Goal: Task Accomplishment & Management: Use online tool/utility

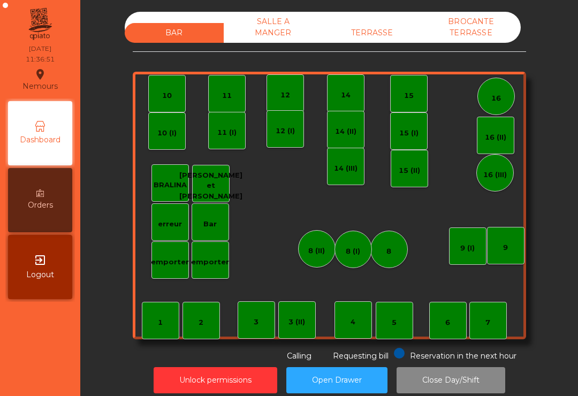
click at [367, 42] on div "TERRASSE" at bounding box center [372, 33] width 99 height 20
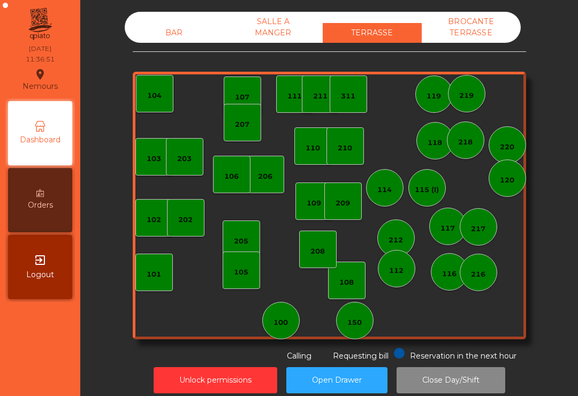
click at [428, 185] on div "115 (I)" at bounding box center [427, 190] width 24 height 11
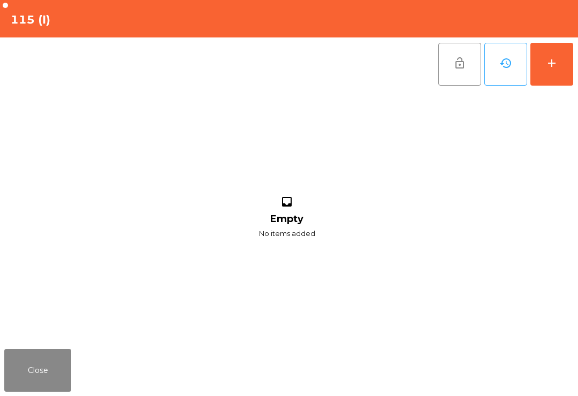
click at [553, 66] on div "add" at bounding box center [551, 63] width 13 height 13
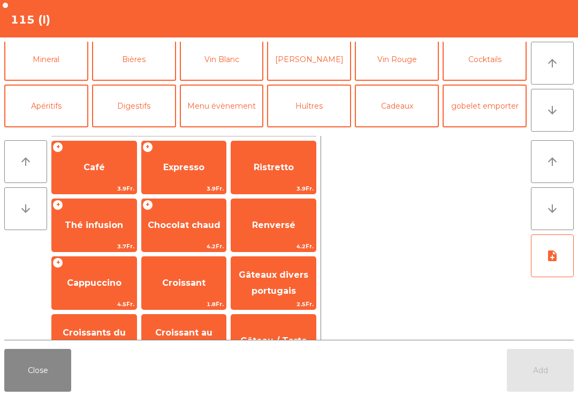
scroll to position [96, 0]
click at [233, 63] on button "Vin Blanc" at bounding box center [222, 60] width 84 height 43
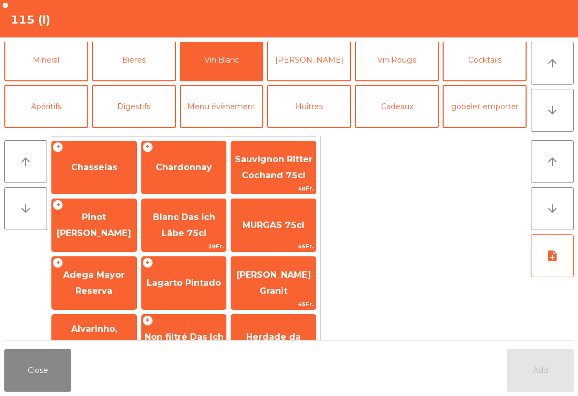
click at [102, 168] on span "Chasselas" at bounding box center [94, 167] width 46 height 10
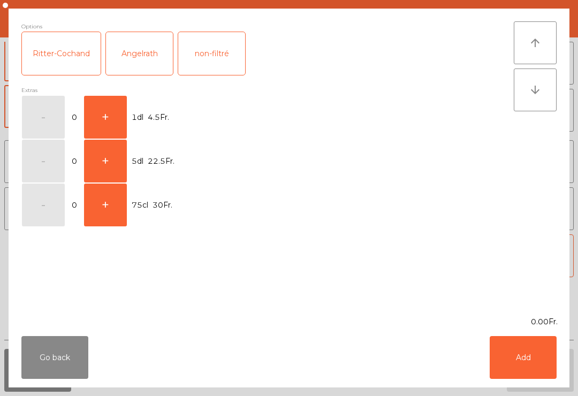
click at [107, 116] on button "+" at bounding box center [105, 117] width 43 height 43
click at [522, 372] on button "Add" at bounding box center [523, 357] width 67 height 43
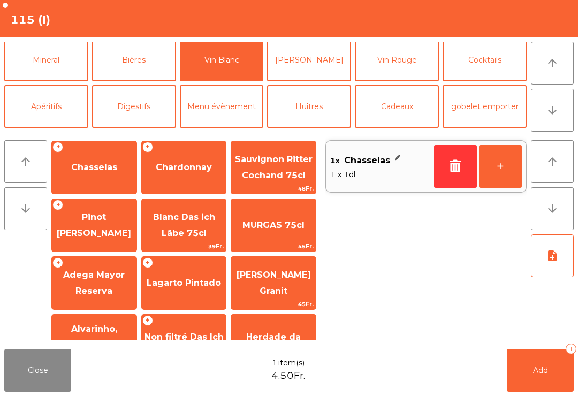
click at [521, 372] on button "Add 1" at bounding box center [540, 370] width 67 height 43
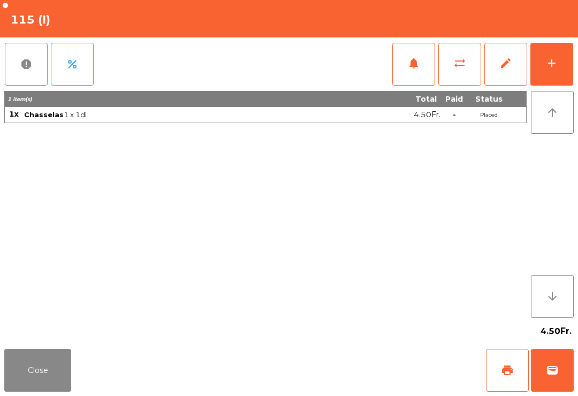
click at [551, 60] on div "add" at bounding box center [551, 63] width 13 height 13
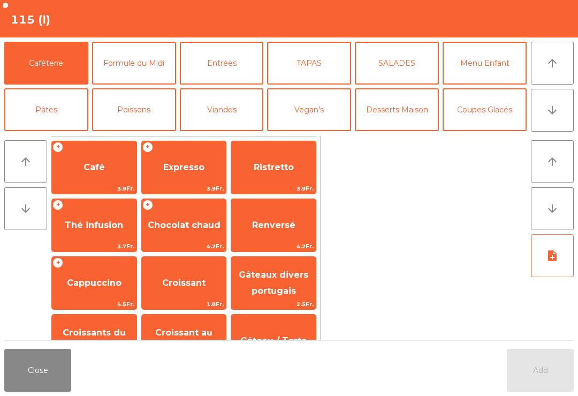
click at [149, 72] on button "Formule du Midi" at bounding box center [134, 63] width 84 height 43
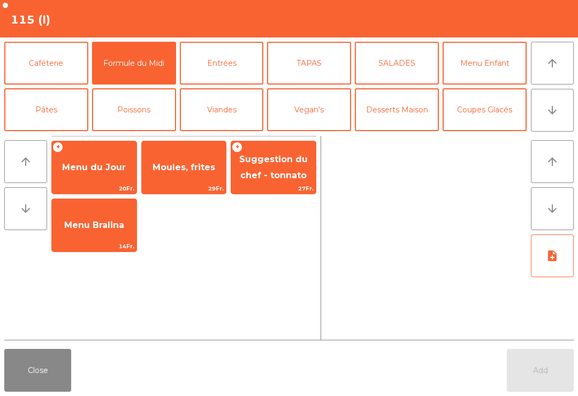
click at [106, 180] on span "Menu du Jour" at bounding box center [94, 167] width 85 height 29
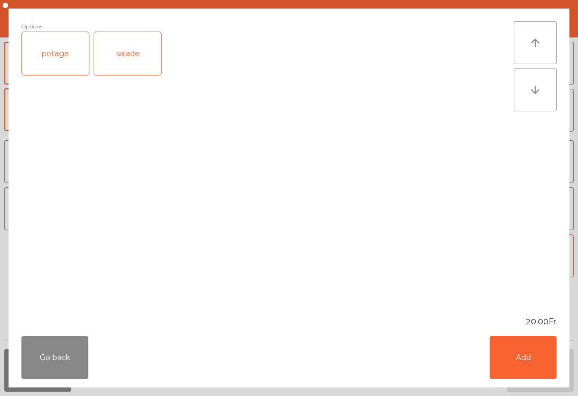
click at [139, 63] on div "salade" at bounding box center [127, 53] width 67 height 43
click at [515, 357] on button "Add" at bounding box center [523, 357] width 67 height 43
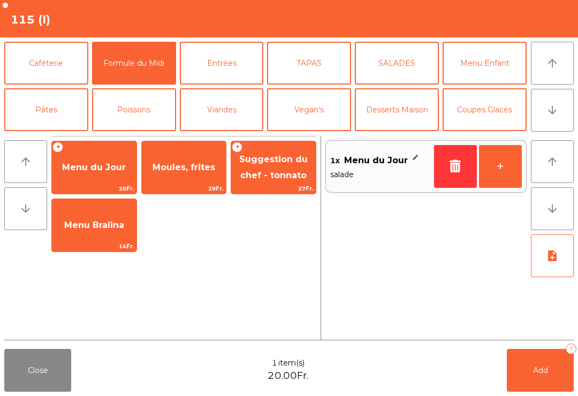
click at [530, 386] on button "Add 1" at bounding box center [540, 370] width 67 height 43
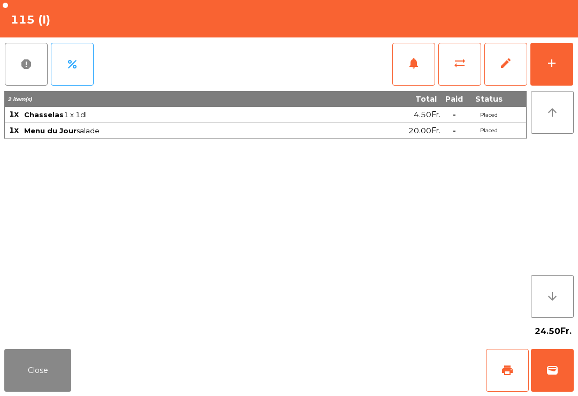
click at [12, 368] on button "Close" at bounding box center [37, 370] width 67 height 43
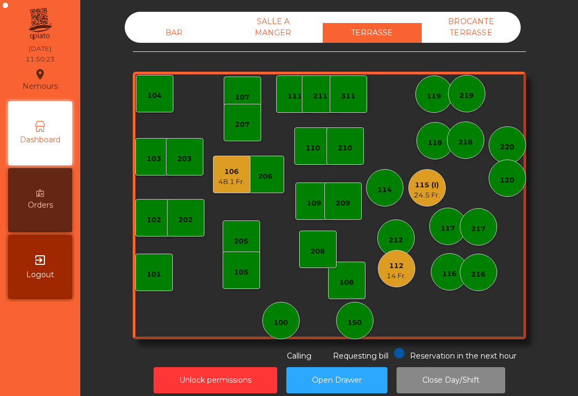
click at [395, 268] on div "112" at bounding box center [396, 266] width 20 height 11
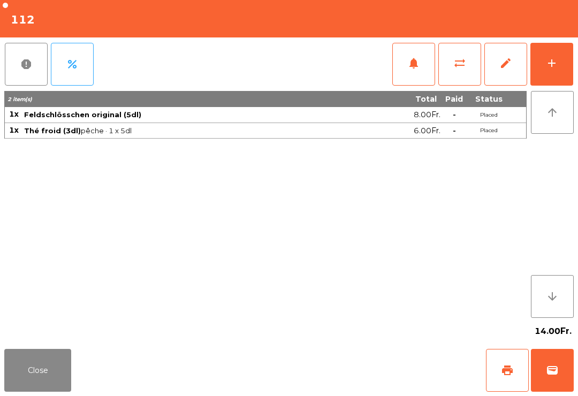
click at [553, 80] on button "add" at bounding box center [551, 64] width 43 height 43
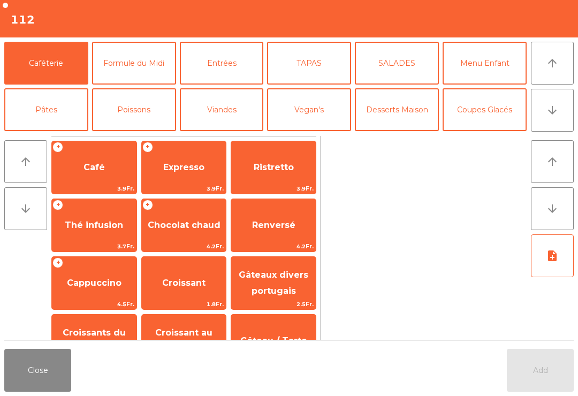
click at [158, 69] on button "Formule du Midi" at bounding box center [134, 63] width 84 height 43
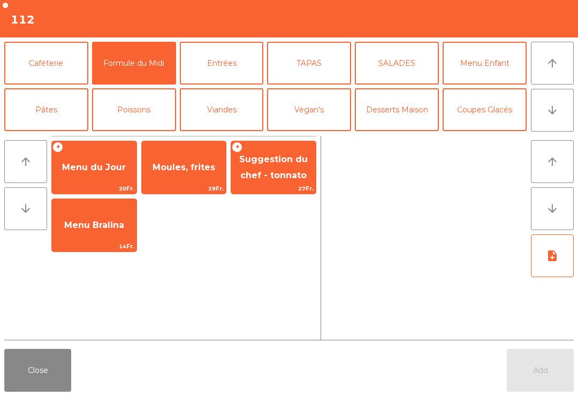
click at [98, 168] on span "Menu du Jour" at bounding box center [94, 167] width 64 height 10
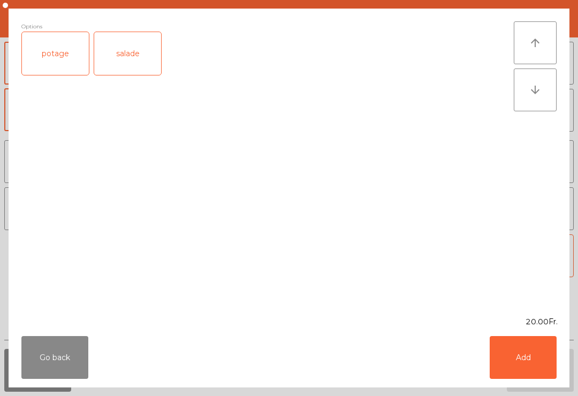
click at [132, 65] on div "salade" at bounding box center [127, 53] width 67 height 43
click at [515, 345] on button "Add" at bounding box center [523, 357] width 67 height 43
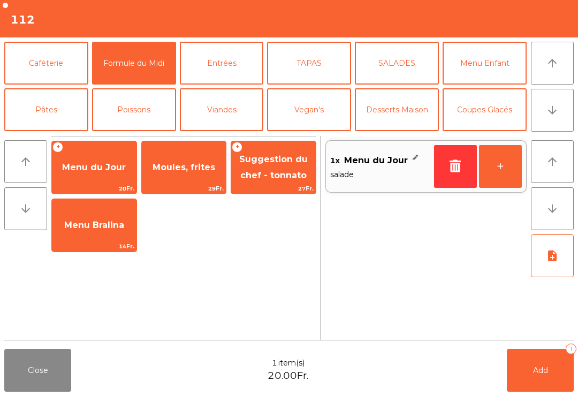
click at [496, 176] on button "+" at bounding box center [500, 166] width 43 height 43
click at [129, 71] on button "Formule du Midi" at bounding box center [134, 63] width 84 height 43
click at [101, 172] on span "Menu du Jour" at bounding box center [94, 167] width 64 height 10
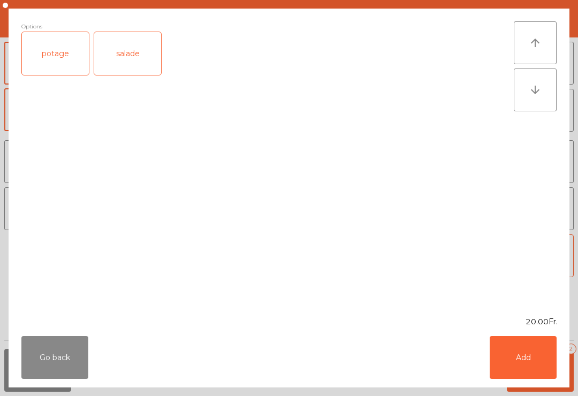
click at [538, 361] on button "Add" at bounding box center [523, 357] width 67 height 43
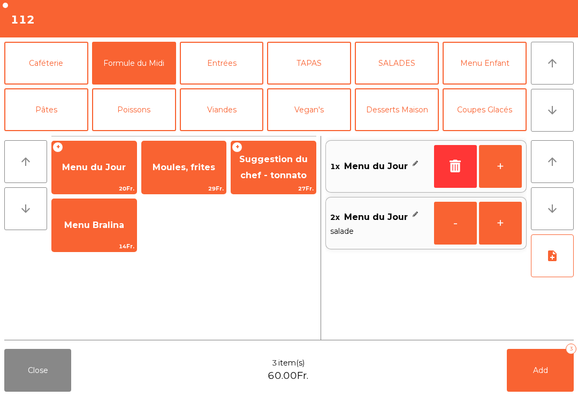
scroll to position [78, 0]
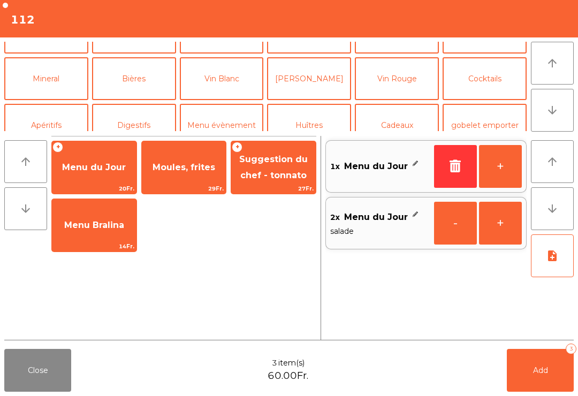
click at [316, 87] on button "[PERSON_NAME]" at bounding box center [309, 78] width 84 height 43
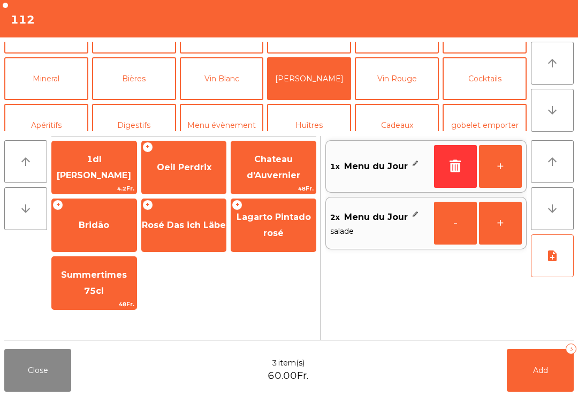
click at [174, 184] on div "+ Oeil Perdrix" at bounding box center [184, 168] width 86 height 54
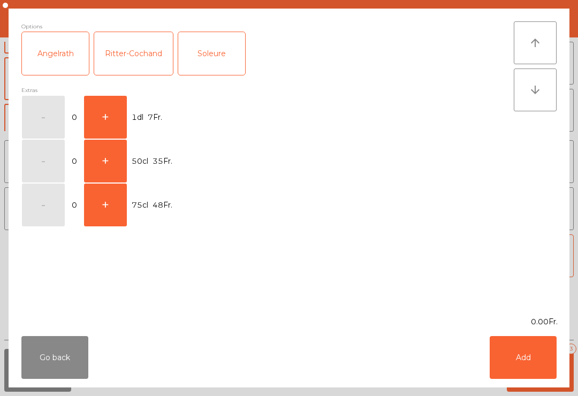
click at [112, 110] on button "+" at bounding box center [105, 117] width 43 height 43
click at [512, 353] on button "Add" at bounding box center [523, 357] width 67 height 43
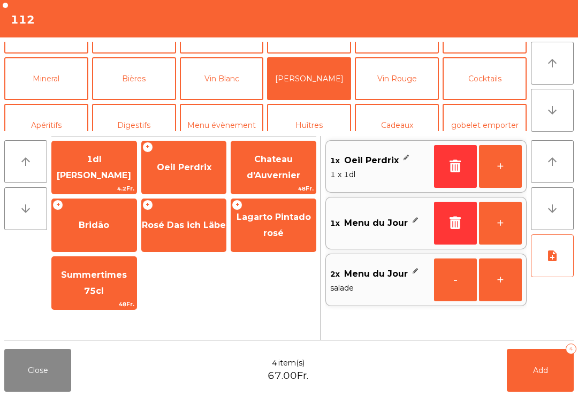
click at [507, 172] on button "+" at bounding box center [500, 166] width 43 height 43
click at [506, 172] on button "+" at bounding box center [500, 166] width 43 height 43
click at [560, 265] on button "note_add" at bounding box center [552, 255] width 43 height 43
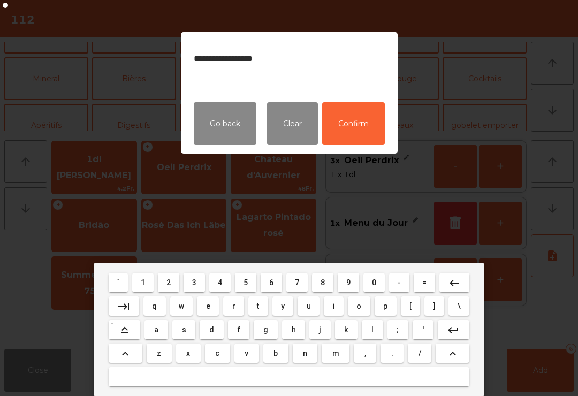
type textarea "**********"
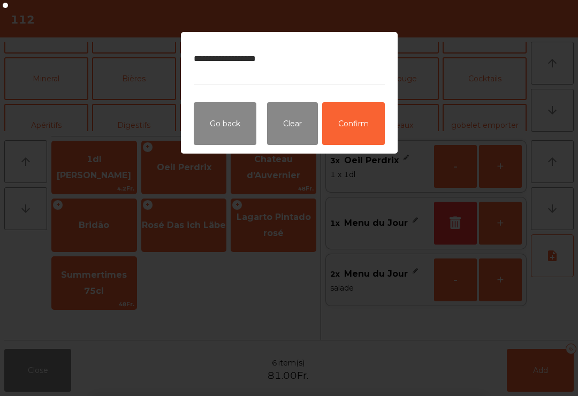
click at [370, 128] on button "Confirm" at bounding box center [353, 123] width 63 height 43
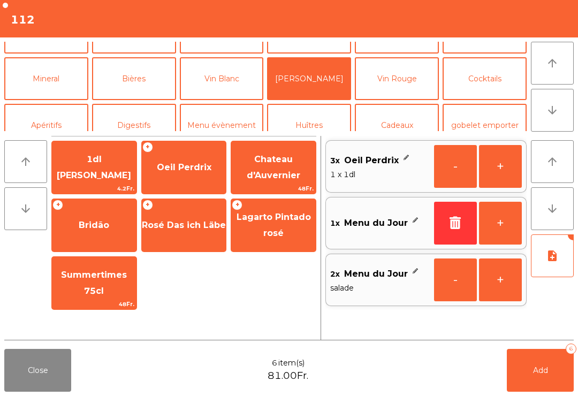
click at [537, 359] on button "Add 6" at bounding box center [540, 370] width 67 height 43
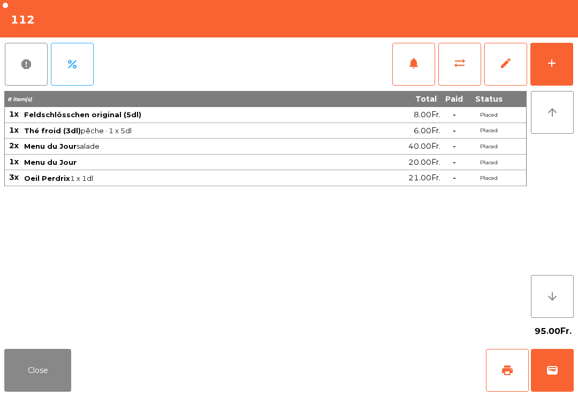
click at [19, 376] on button "Close" at bounding box center [37, 370] width 67 height 43
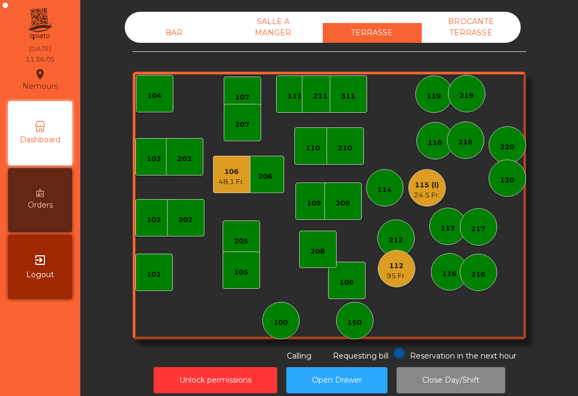
click at [434, 202] on div "115 (I) 24.5 Fr." at bounding box center [426, 187] width 37 height 37
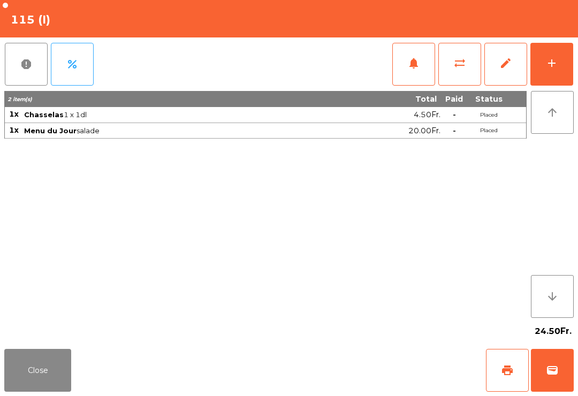
click at [415, 63] on span "notifications" at bounding box center [413, 63] width 13 height 13
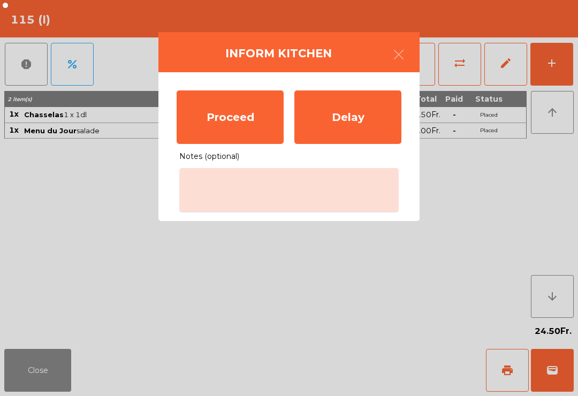
click at [250, 115] on div "Proceed" at bounding box center [230, 117] width 107 height 54
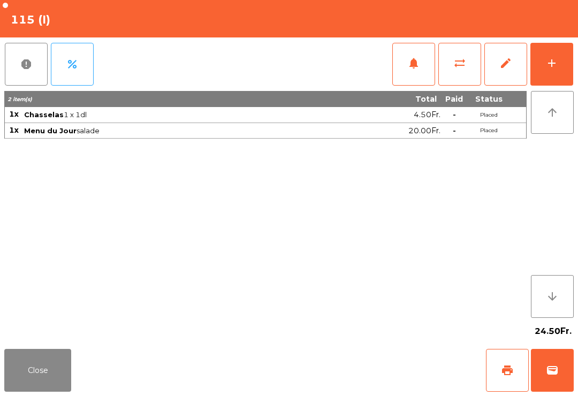
click at [561, 72] on button "add" at bounding box center [551, 64] width 43 height 43
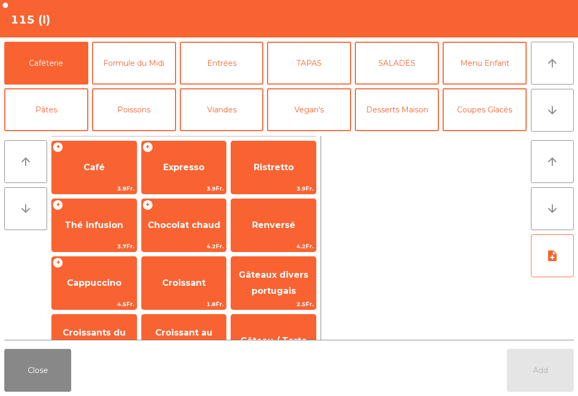
click at [561, 104] on button "arrow_downward" at bounding box center [552, 110] width 43 height 43
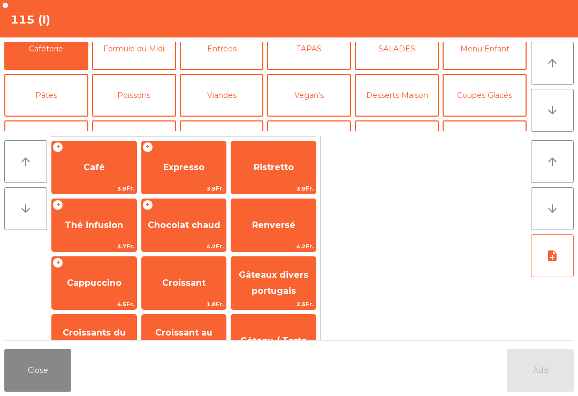
scroll to position [93, 0]
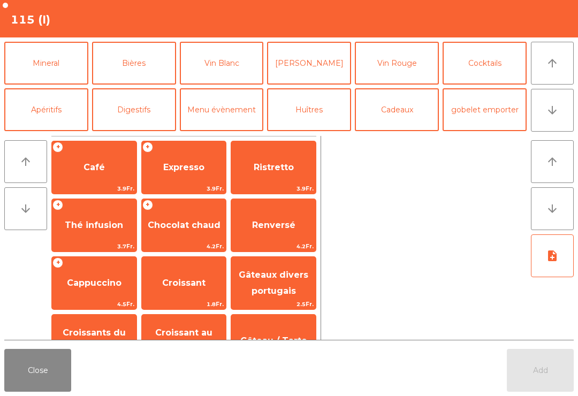
click at [403, 69] on button "Vin Rouge" at bounding box center [397, 63] width 84 height 43
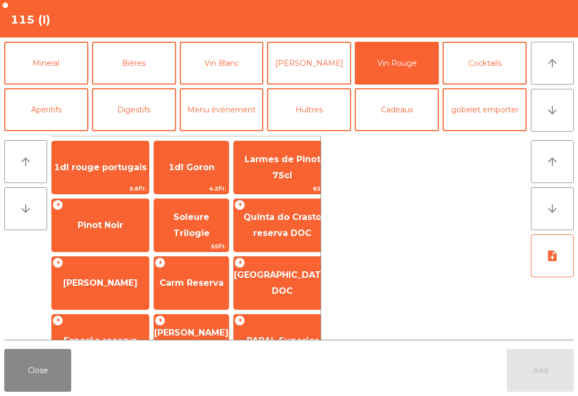
click at [104, 172] on span "1dl rouge portugais" at bounding box center [100, 167] width 93 height 10
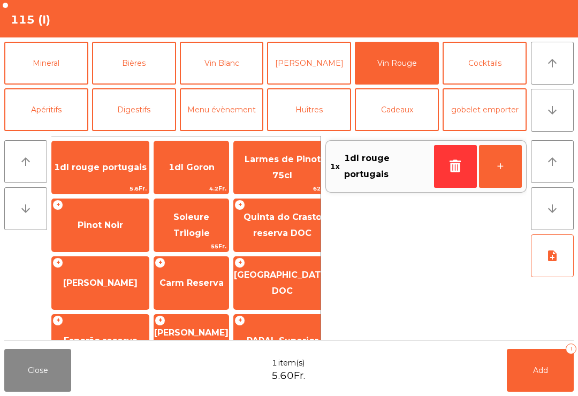
click at [498, 169] on button "+" at bounding box center [500, 166] width 43 height 43
click at [549, 341] on div "arrow_upward arrow_downward 1dl rouge portugais 5.6Fr. 1dl Goron 4.2Fr. Larmes …" at bounding box center [289, 238] width 578 height 213
click at [554, 377] on button "Add 2" at bounding box center [540, 370] width 67 height 43
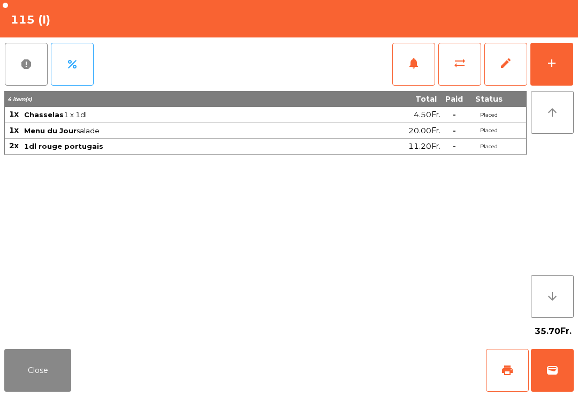
click at [27, 361] on button "Close" at bounding box center [37, 370] width 67 height 43
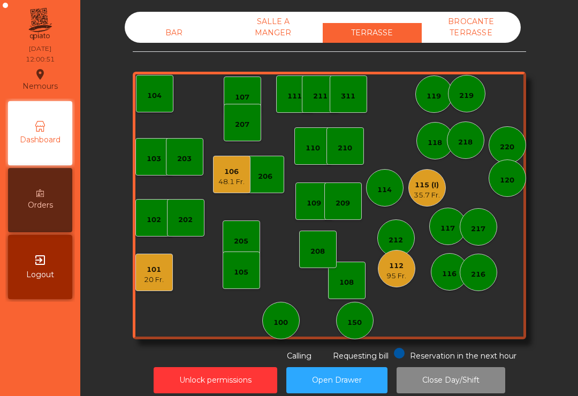
click at [154, 279] on div "20 Fr." at bounding box center [154, 280] width 20 height 11
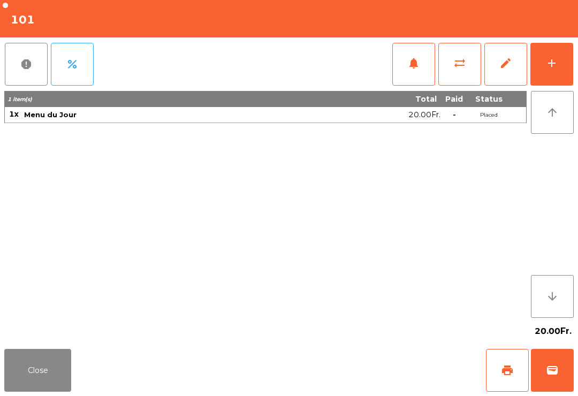
click at [553, 71] on button "add" at bounding box center [551, 64] width 43 height 43
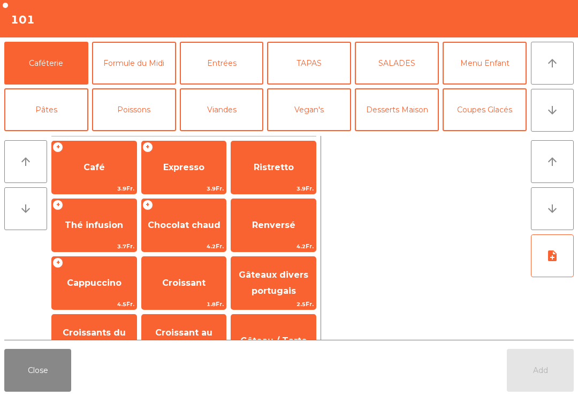
scroll to position [75, 0]
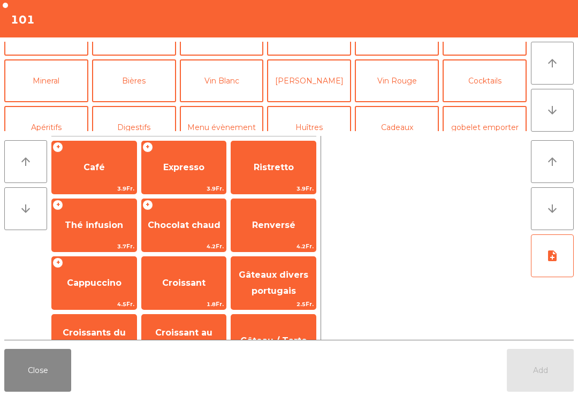
click at [144, 93] on button "Bières" at bounding box center [134, 80] width 84 height 43
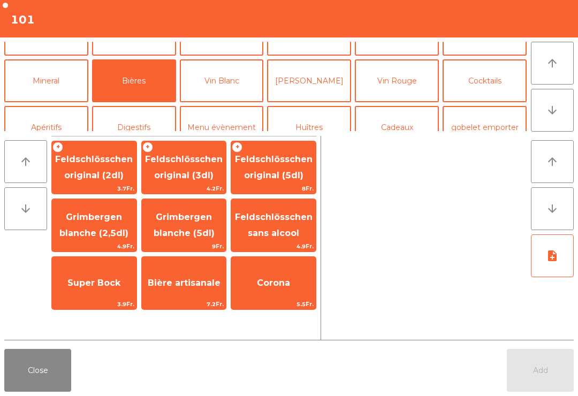
click at [100, 176] on span "Feldschlösschen original (2dl)" at bounding box center [94, 167] width 78 height 26
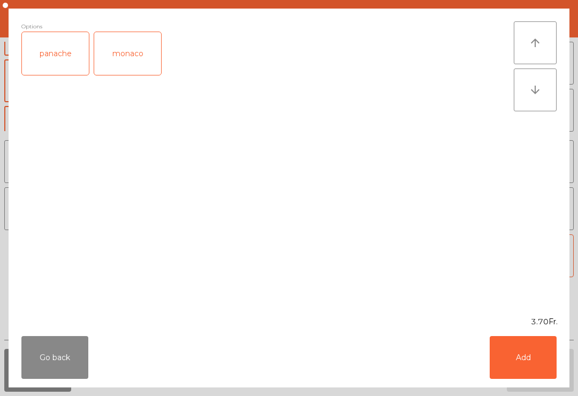
click at [540, 377] on button "Add" at bounding box center [523, 357] width 67 height 43
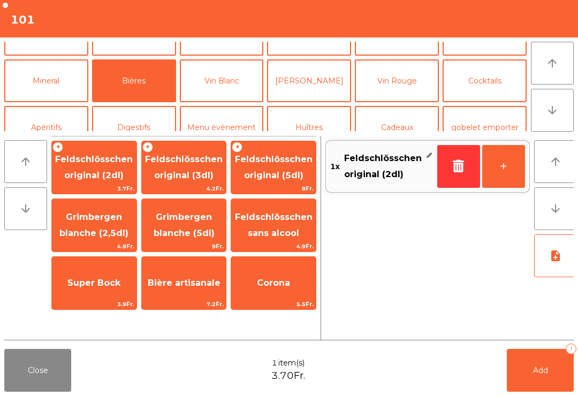
click at [537, 369] on span "Add" at bounding box center [540, 371] width 15 height 10
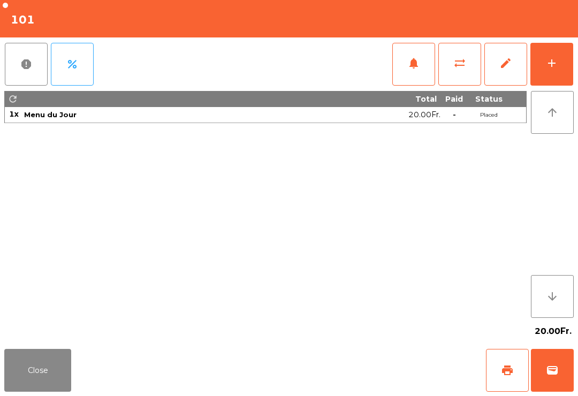
click at [549, 64] on div "add" at bounding box center [551, 63] width 13 height 13
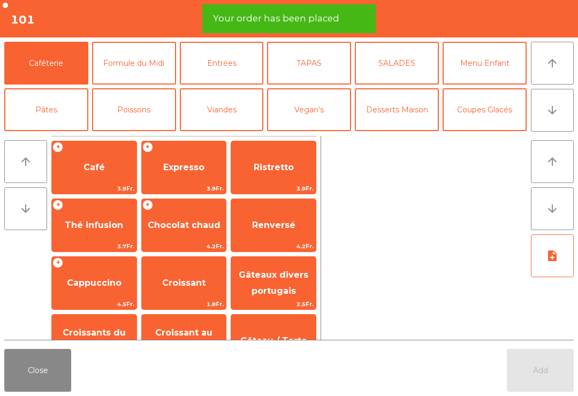
scroll to position [72, 0]
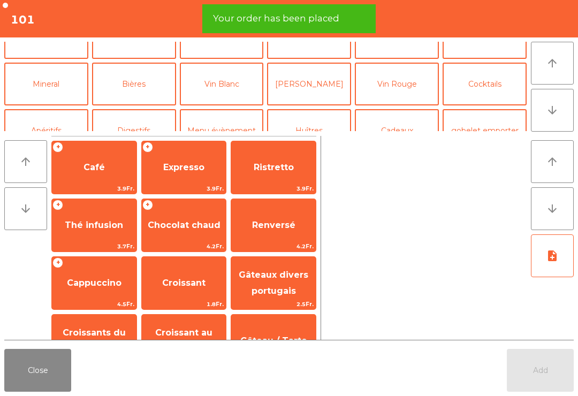
click at [52, 85] on button "Mineral" at bounding box center [46, 84] width 84 height 43
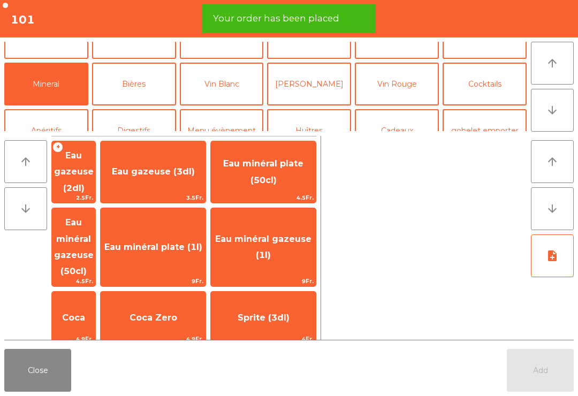
scroll to position [115, 0]
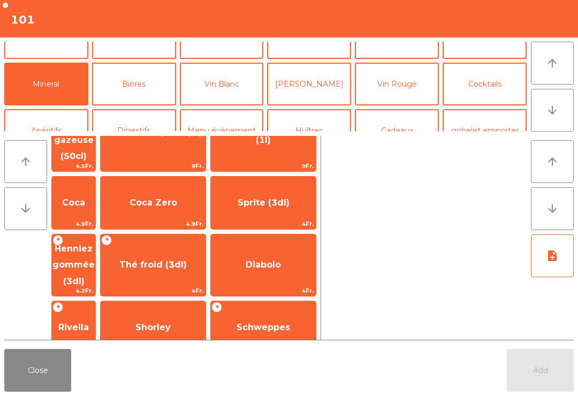
click at [174, 260] on span "Thé froid (3dl)" at bounding box center [152, 265] width 67 height 10
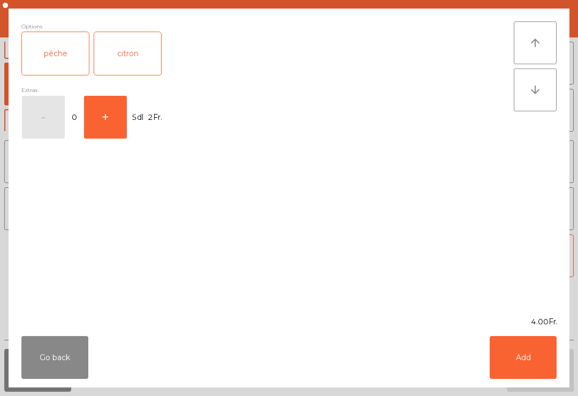
click at [110, 118] on button "+" at bounding box center [105, 117] width 43 height 43
click at [515, 363] on button "Add" at bounding box center [523, 357] width 67 height 43
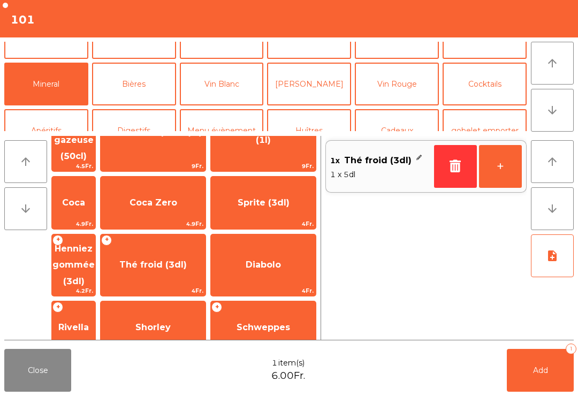
click at [545, 359] on button "Add 1" at bounding box center [540, 370] width 67 height 43
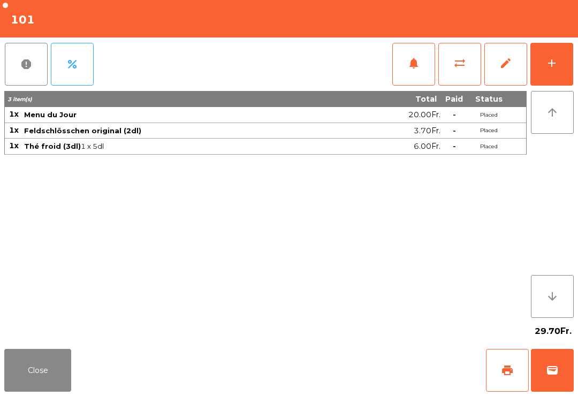
click at [38, 366] on button "Close" at bounding box center [37, 370] width 67 height 43
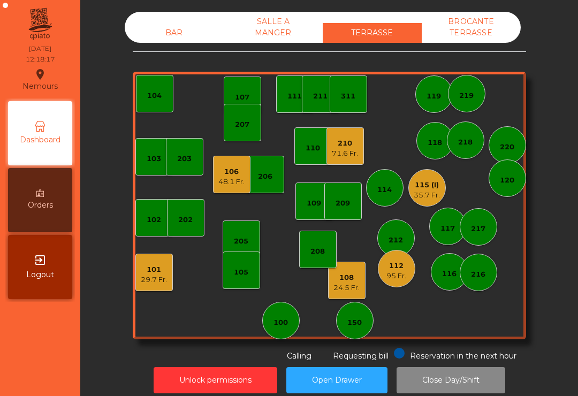
scroll to position [0, 0]
click at [345, 155] on div "71.6 Fr." at bounding box center [345, 153] width 26 height 11
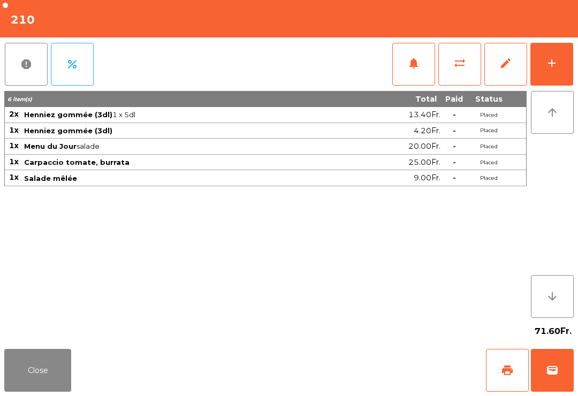
click at [419, 74] on button "notifications" at bounding box center [413, 64] width 43 height 43
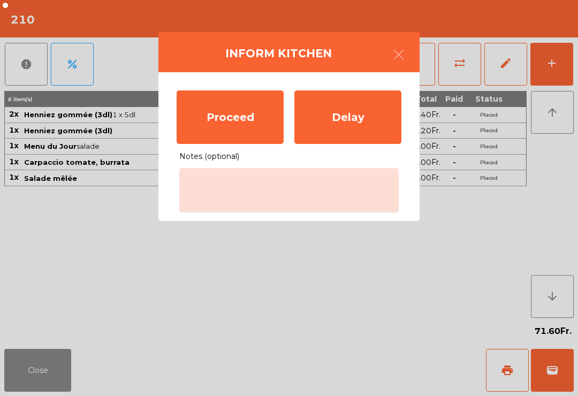
click at [225, 115] on div "Proceed" at bounding box center [230, 117] width 107 height 54
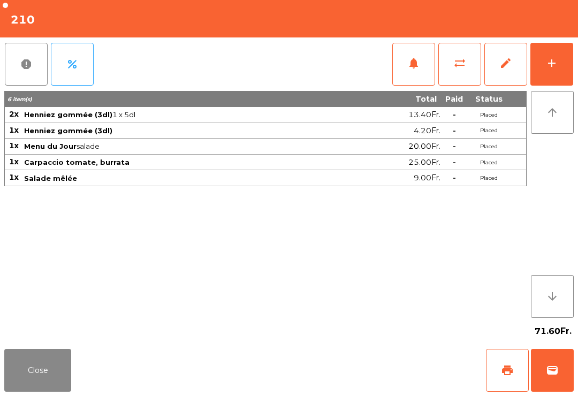
click at [88, 378] on div "Close print wallet" at bounding box center [289, 370] width 578 height 51
click at [26, 351] on button "Close" at bounding box center [37, 370] width 67 height 43
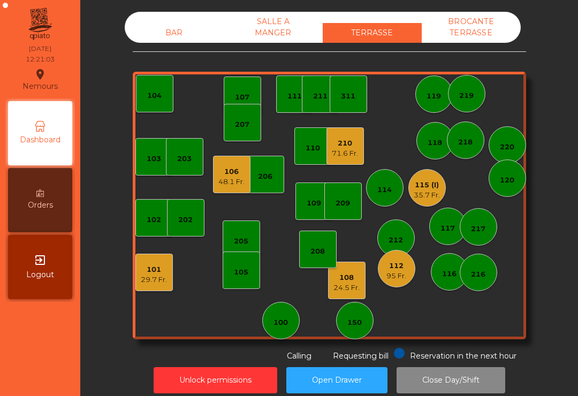
click at [511, 154] on div "220" at bounding box center [507, 144] width 37 height 37
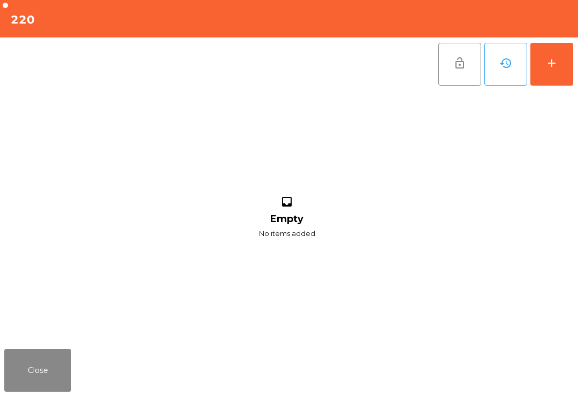
click at [548, 74] on button "add" at bounding box center [551, 64] width 43 height 43
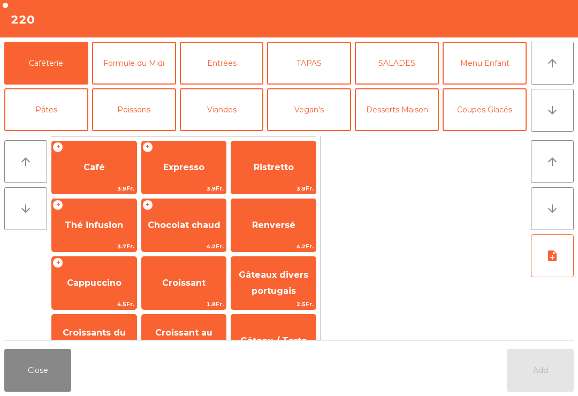
click at [138, 73] on button "Formule du Midi" at bounding box center [134, 63] width 84 height 43
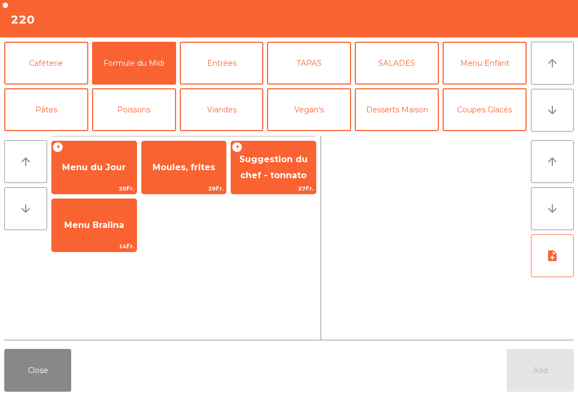
click at [95, 174] on span "Menu du Jour" at bounding box center [94, 167] width 85 height 29
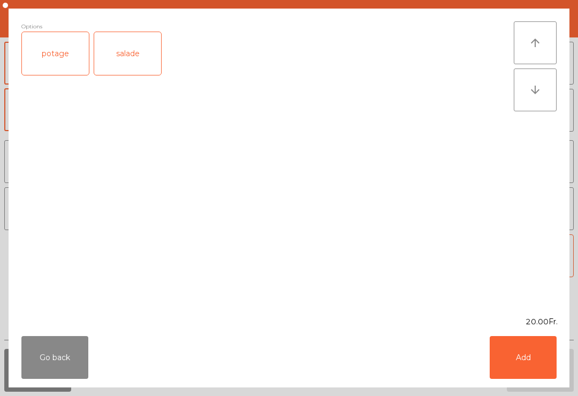
click at [131, 63] on div "salade" at bounding box center [127, 53] width 67 height 43
click at [512, 348] on button "Add" at bounding box center [523, 357] width 67 height 43
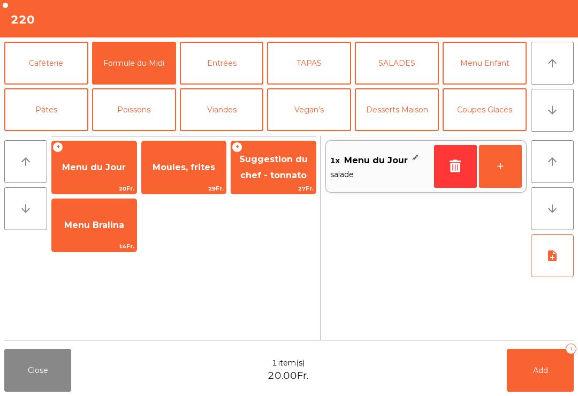
click at [504, 180] on button "+" at bounding box center [500, 166] width 43 height 43
click at [536, 366] on span "Add" at bounding box center [540, 371] width 15 height 10
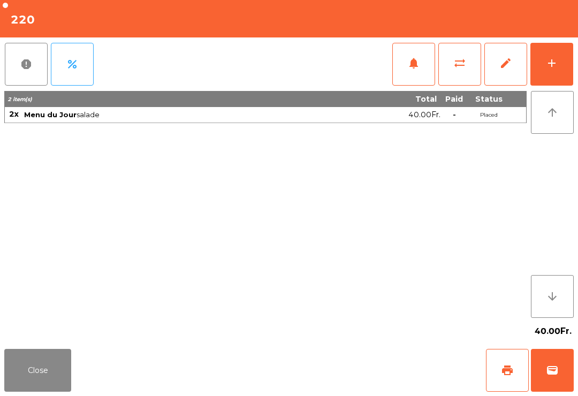
click at [36, 354] on button "Close" at bounding box center [37, 370] width 67 height 43
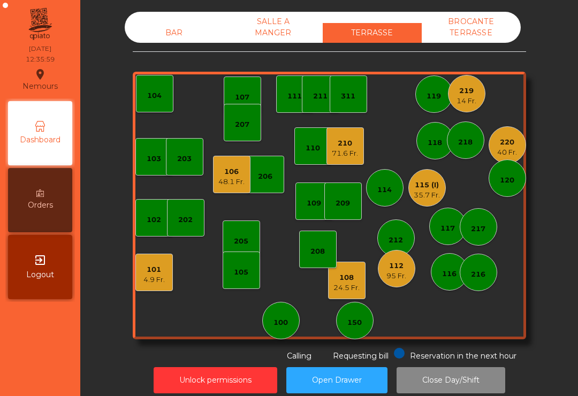
click at [390, 269] on div "112" at bounding box center [396, 266] width 20 height 11
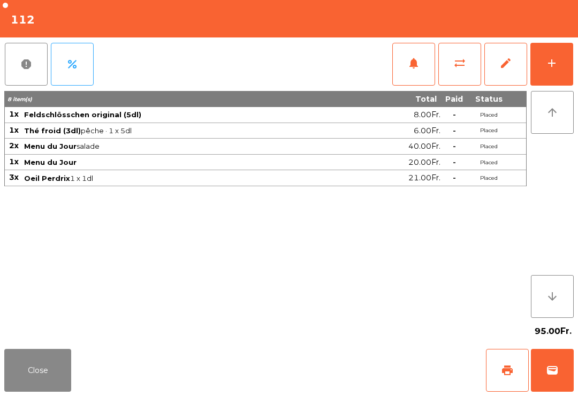
click at [569, 66] on button "add" at bounding box center [551, 64] width 43 height 43
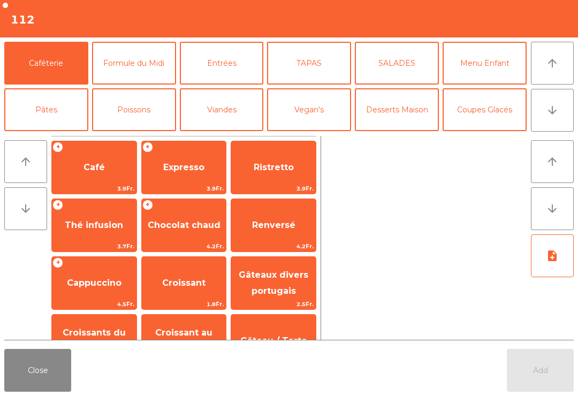
click at [96, 161] on span "Café" at bounding box center [94, 167] width 85 height 29
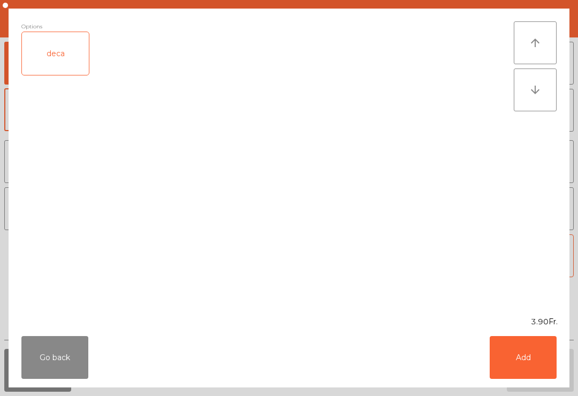
click at [531, 372] on button "Add" at bounding box center [523, 357] width 67 height 43
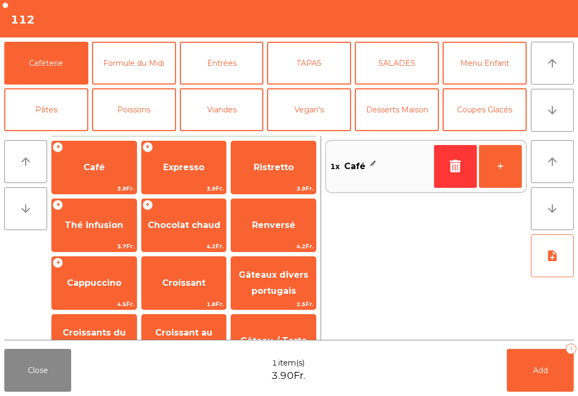
click at [531, 372] on button "Add 1" at bounding box center [540, 370] width 67 height 43
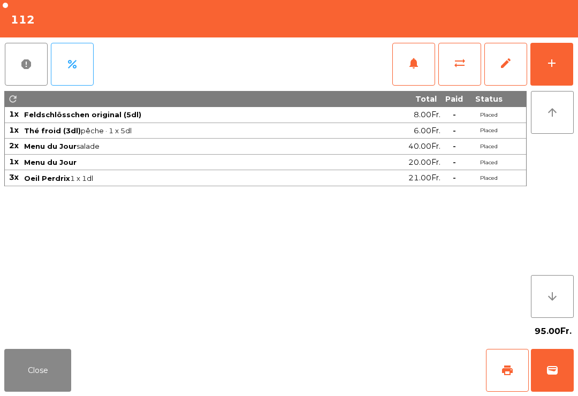
click at [29, 370] on button "Close" at bounding box center [37, 370] width 67 height 43
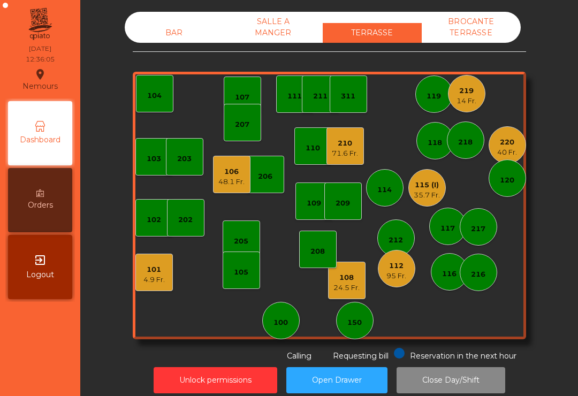
scroll to position [9, 0]
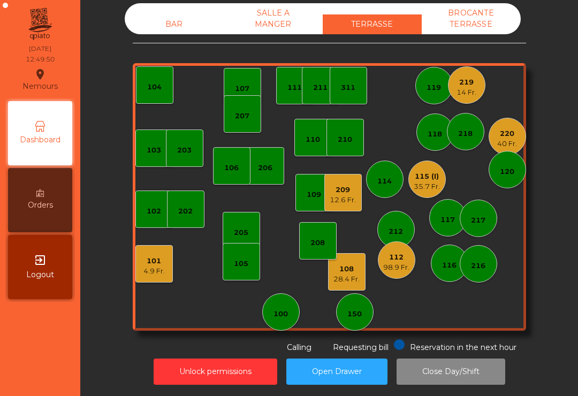
click at [352, 194] on div "209" at bounding box center [343, 190] width 26 height 11
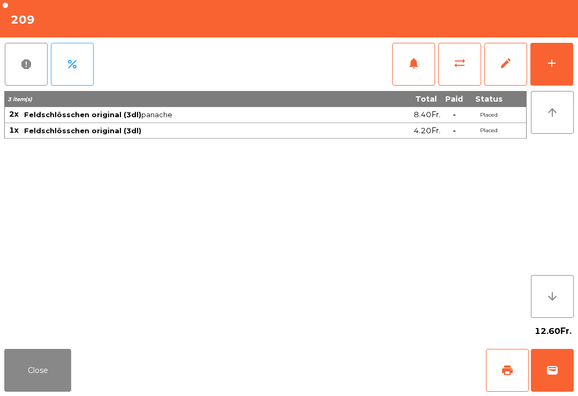
click at [561, 63] on button "add" at bounding box center [551, 64] width 43 height 43
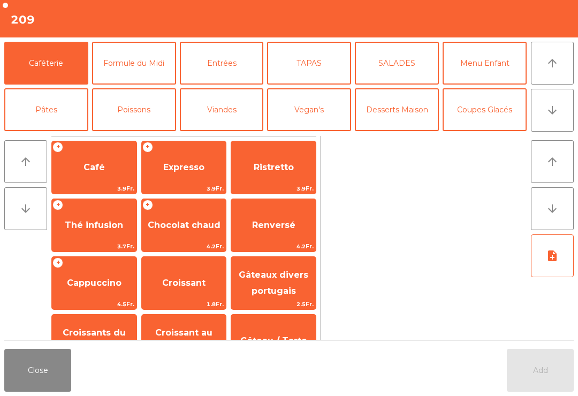
click at [328, 120] on button "Vegan's" at bounding box center [309, 109] width 84 height 43
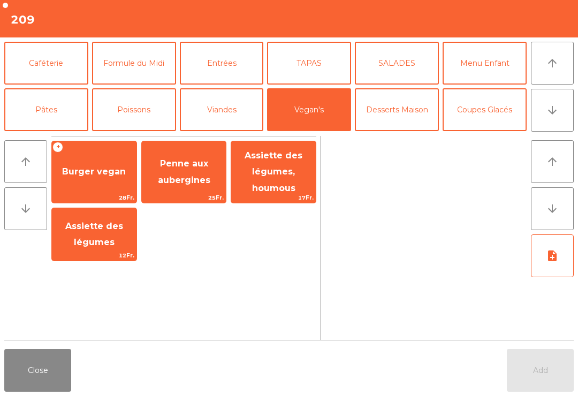
click at [110, 200] on span "28Fr." at bounding box center [94, 198] width 85 height 10
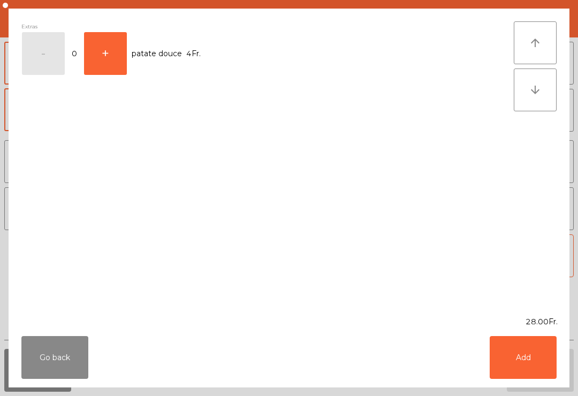
click at [517, 346] on button "Add" at bounding box center [523, 357] width 67 height 43
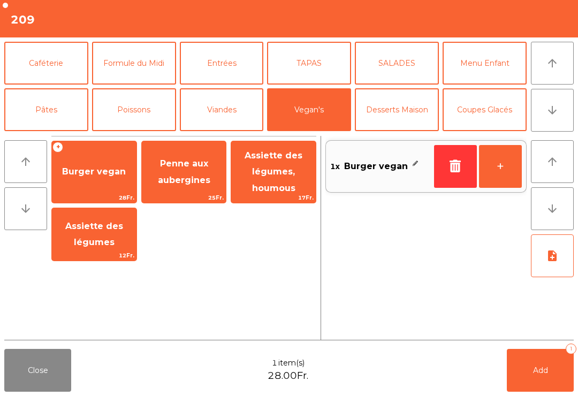
click at [222, 110] on button "Viandes" at bounding box center [222, 109] width 84 height 43
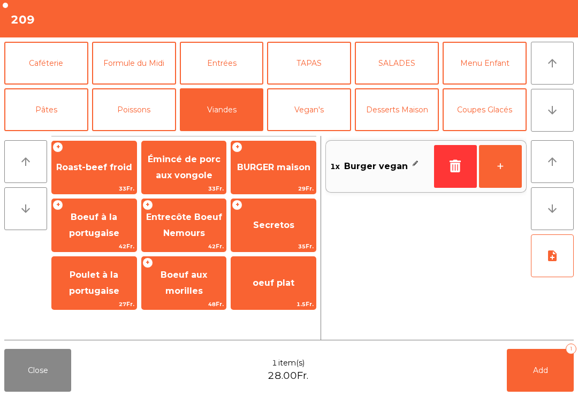
click at [106, 167] on span "Roast-beef froid" at bounding box center [94, 167] width 76 height 10
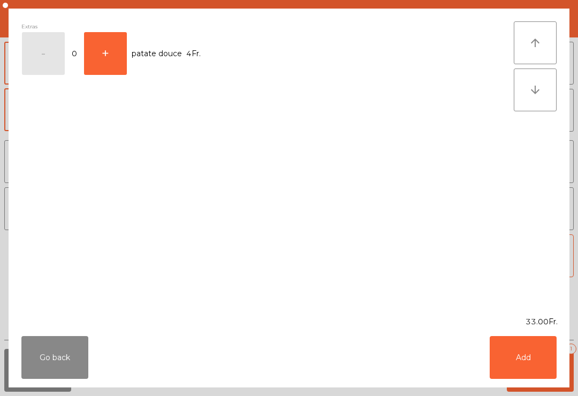
click at [516, 348] on button "Add" at bounding box center [523, 357] width 67 height 43
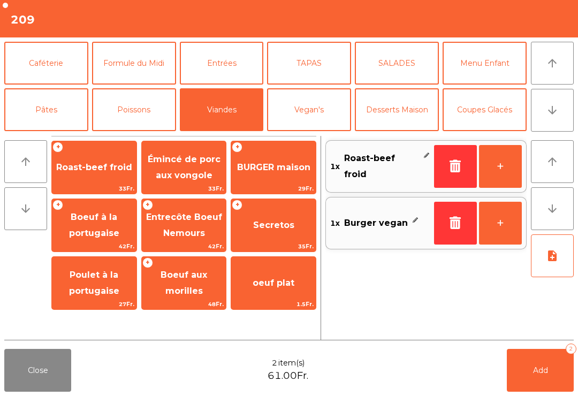
click at [193, 170] on span "Émincé de porc aux vongole" at bounding box center [184, 167] width 73 height 26
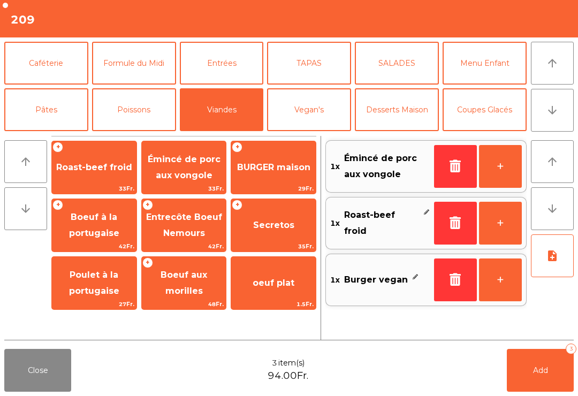
click at [541, 375] on span "Add" at bounding box center [540, 371] width 15 height 10
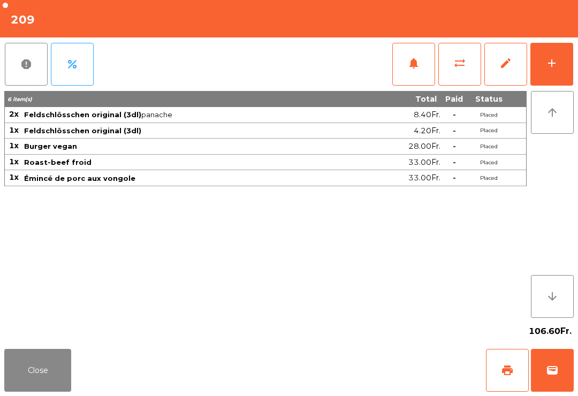
click at [20, 391] on button "Close" at bounding box center [37, 370] width 67 height 43
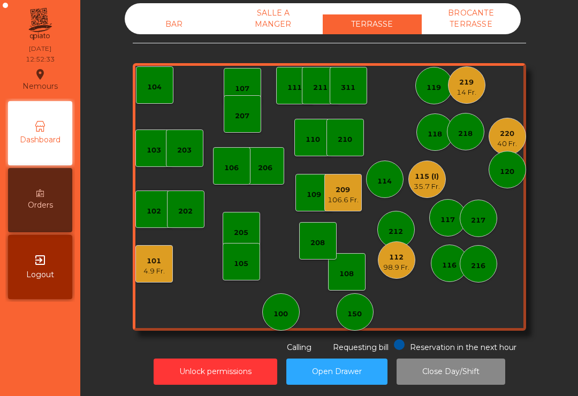
click at [473, 93] on div "14 Fr." at bounding box center [467, 92] width 20 height 11
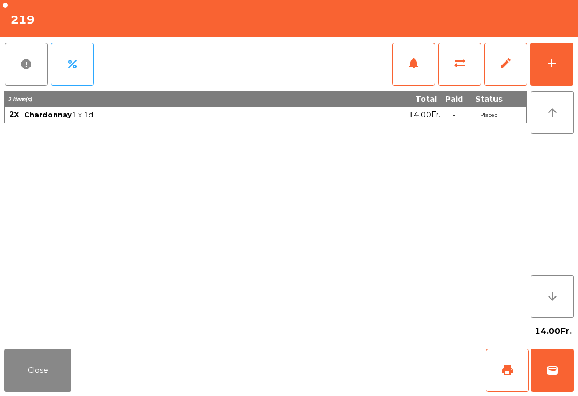
click at [555, 71] on button "add" at bounding box center [551, 64] width 43 height 43
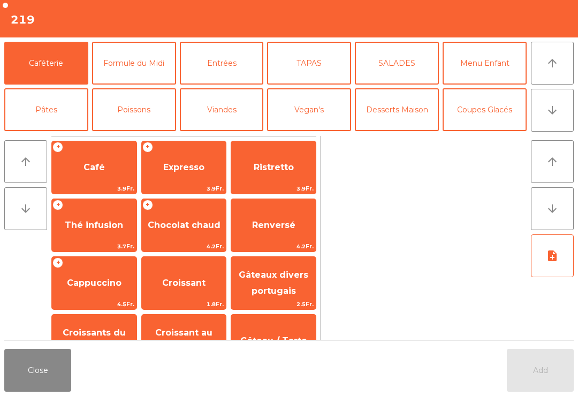
scroll to position [81, 0]
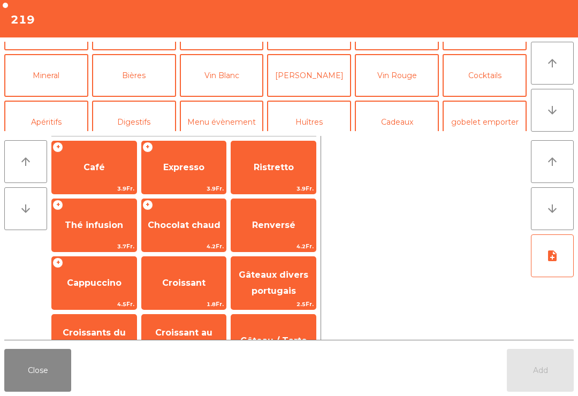
click at [235, 96] on button "Vin Blanc" at bounding box center [222, 75] width 84 height 43
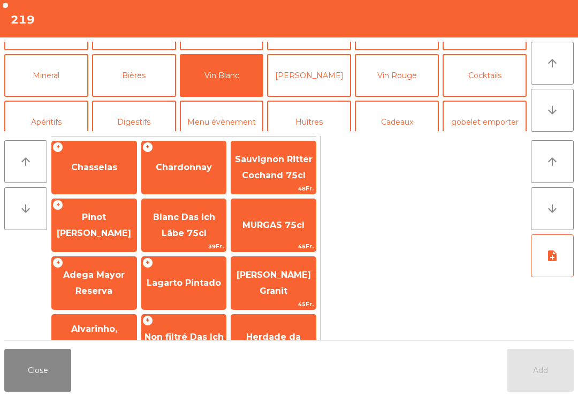
click at [192, 170] on span "Chardonnay" at bounding box center [184, 167] width 56 height 10
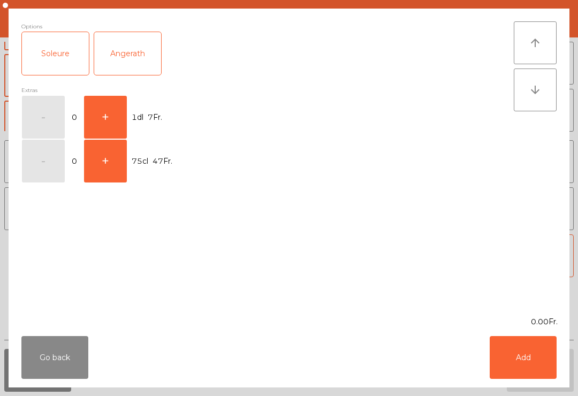
click at [109, 111] on button "+" at bounding box center [105, 117] width 43 height 43
click at [520, 353] on button "Add" at bounding box center [523, 357] width 67 height 43
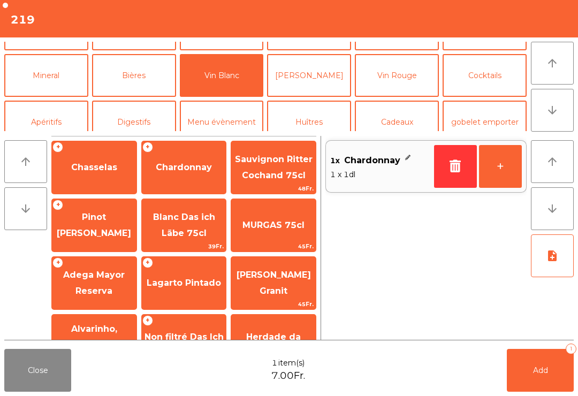
click at [494, 171] on button "+" at bounding box center [500, 166] width 43 height 43
click at [530, 386] on button "Add 2" at bounding box center [540, 370] width 67 height 43
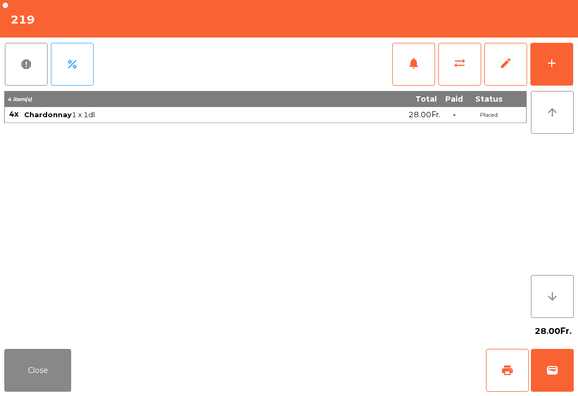
click at [5, 390] on button "Close" at bounding box center [37, 370] width 67 height 43
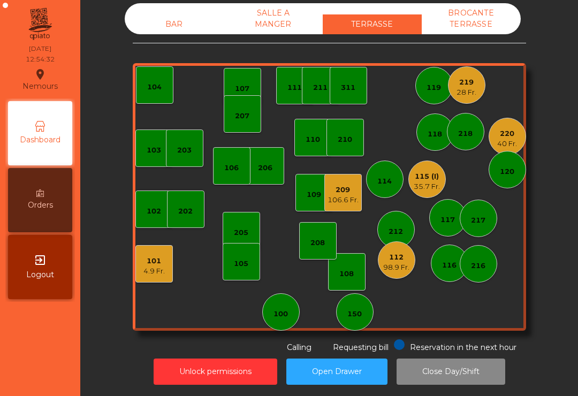
click at [470, 88] on div "28 Fr." at bounding box center [467, 92] width 20 height 11
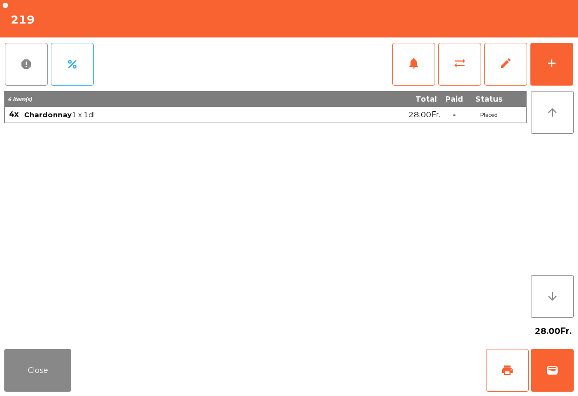
click at [496, 364] on button "print" at bounding box center [507, 370] width 43 height 43
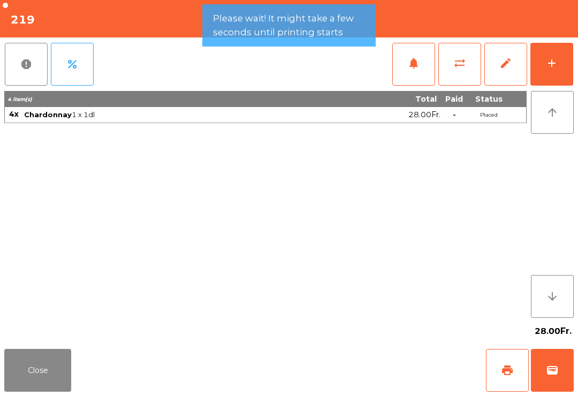
click at [47, 375] on button "Close" at bounding box center [37, 370] width 67 height 43
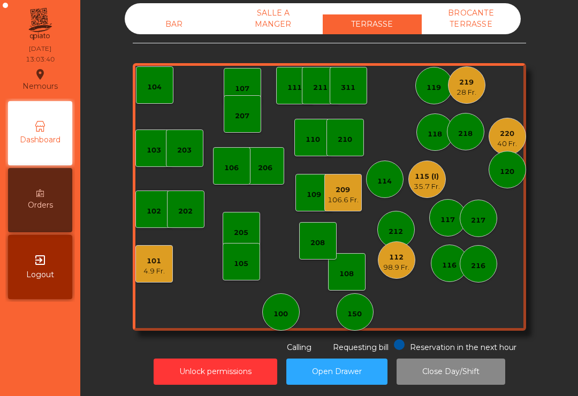
click at [432, 171] on div "115 (I)" at bounding box center [427, 176] width 26 height 11
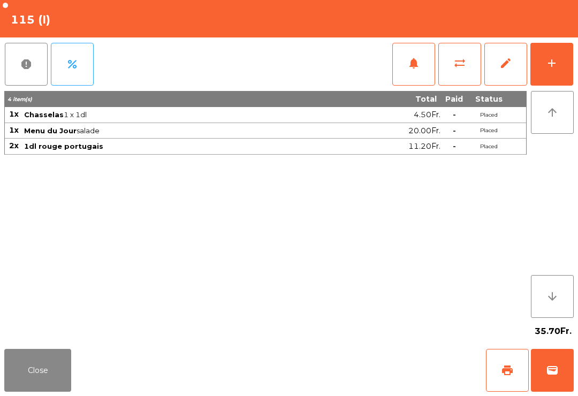
click at [502, 372] on span "print" at bounding box center [507, 370] width 13 height 13
click at [9, 367] on button "Close" at bounding box center [37, 370] width 67 height 43
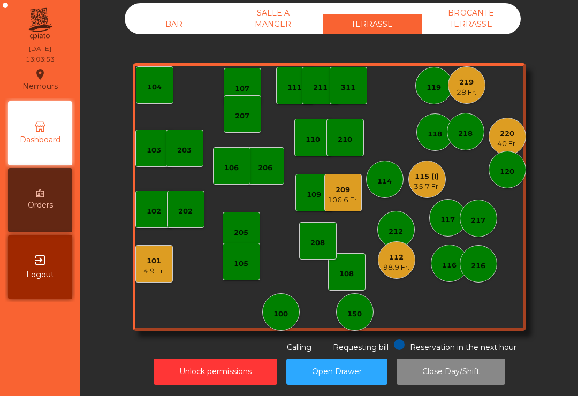
click at [468, 90] on div "28 Fr." at bounding box center [467, 92] width 20 height 11
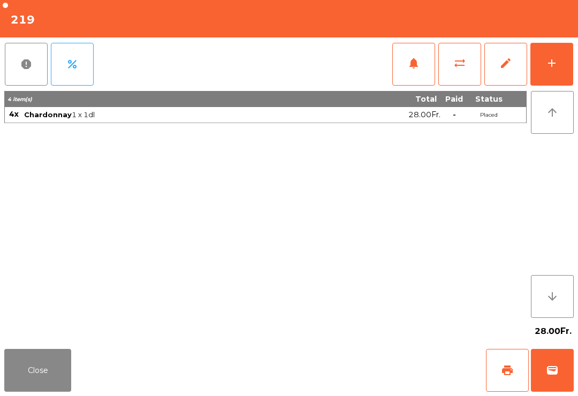
click at [564, 386] on button "wallet" at bounding box center [552, 370] width 43 height 43
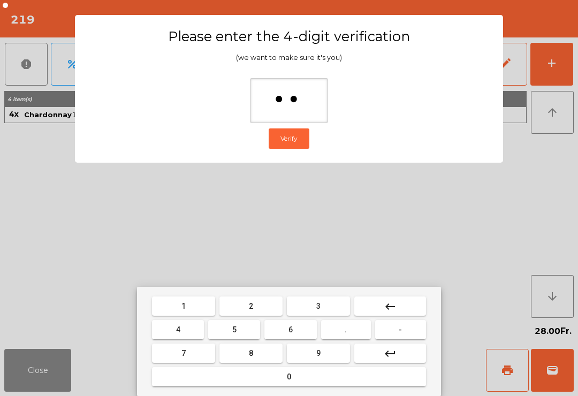
type input "*"
type input "***"
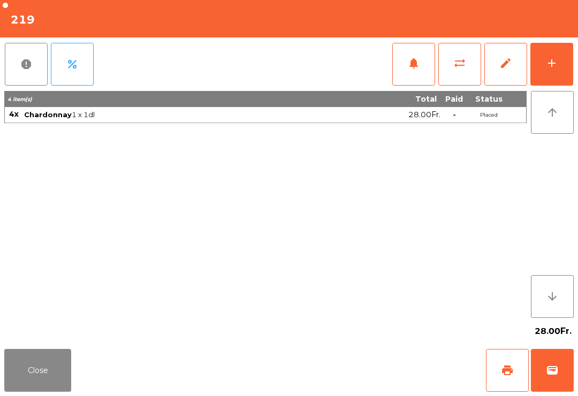
click at [383, 366] on div "Close print wallet" at bounding box center [289, 370] width 578 height 51
click at [378, 372] on div "Close print wallet" at bounding box center [289, 370] width 578 height 51
click at [365, 382] on div "Close print wallet" at bounding box center [289, 370] width 578 height 51
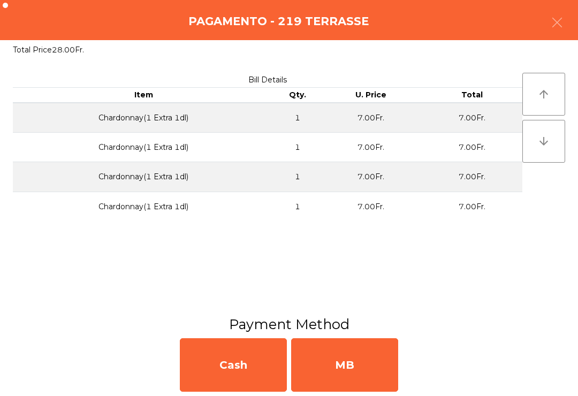
click at [368, 376] on div "MB" at bounding box center [344, 365] width 107 height 54
click at [368, 376] on div "No" at bounding box center [344, 365] width 107 height 54
click at [361, 389] on div "No" at bounding box center [344, 365] width 107 height 54
click at [361, 388] on div "No" at bounding box center [344, 365] width 107 height 54
click at [380, 375] on div "No" at bounding box center [344, 365] width 107 height 54
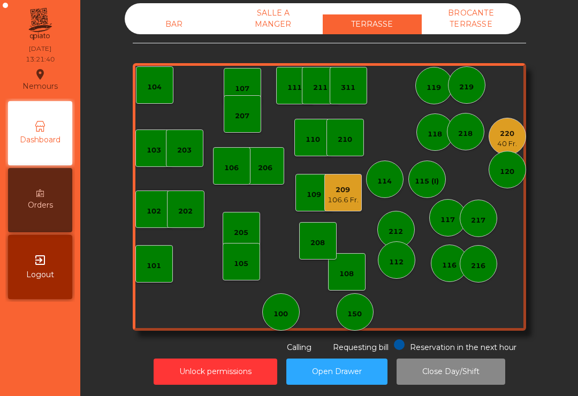
click at [512, 140] on div "40 Fr." at bounding box center [507, 144] width 20 height 11
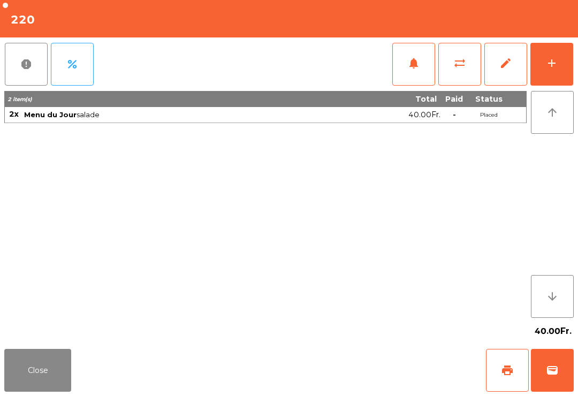
click at [501, 370] on span "print" at bounding box center [507, 370] width 13 height 13
click at [41, 386] on button "Close" at bounding box center [37, 370] width 67 height 43
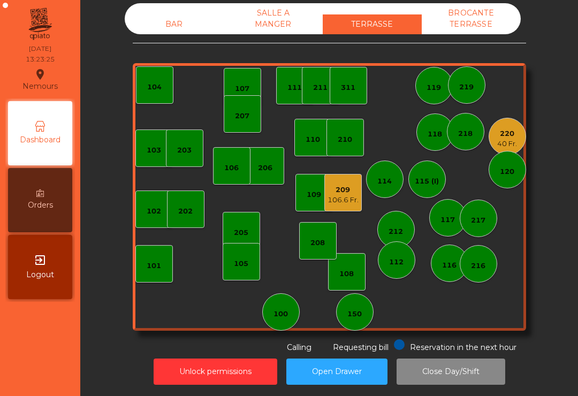
click at [333, 218] on div "103 102 101 202 206 104 205 108 105 107 100 150 110 207 203 208 116 216 109 106…" at bounding box center [329, 197] width 393 height 268
click at [353, 199] on div "106.6 Fr." at bounding box center [343, 200] width 31 height 11
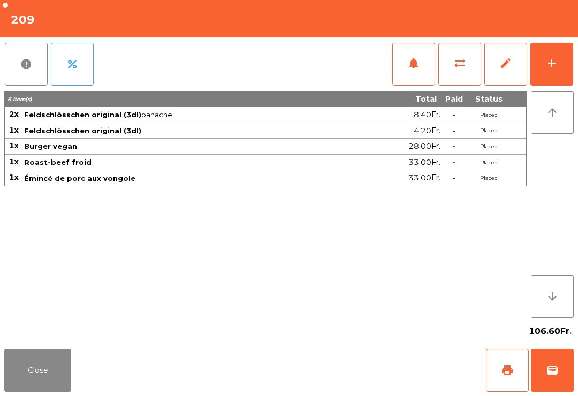
click at [559, 68] on button "add" at bounding box center [551, 64] width 43 height 43
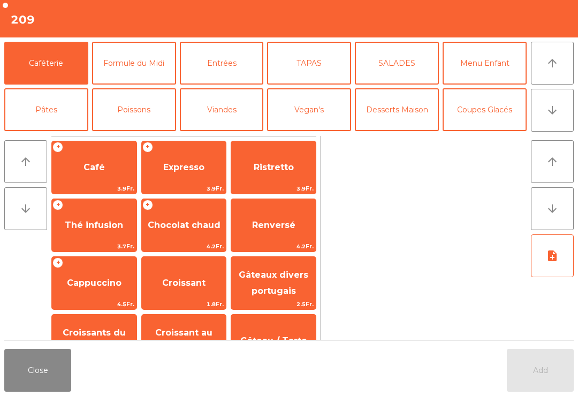
click at [554, 66] on icon "arrow_upward" at bounding box center [552, 63] width 13 height 13
click at [142, 135] on button "Bières" at bounding box center [134, 156] width 84 height 43
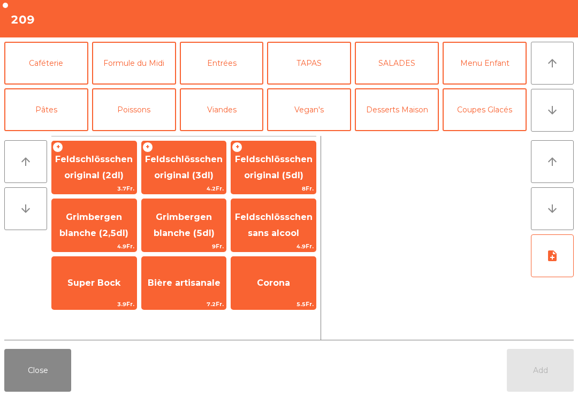
click at [196, 169] on span "Feldschlösschen original (3dl)" at bounding box center [184, 167] width 85 height 45
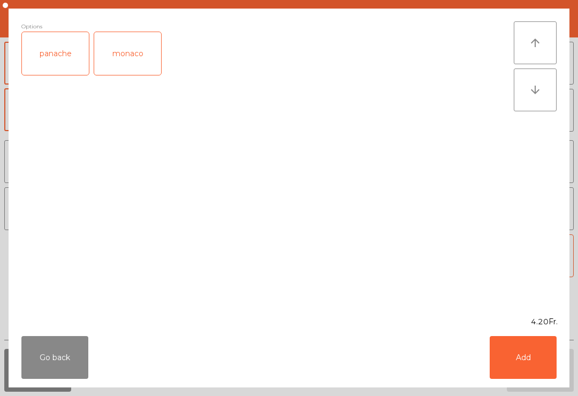
click at [527, 369] on button "Add" at bounding box center [523, 357] width 67 height 43
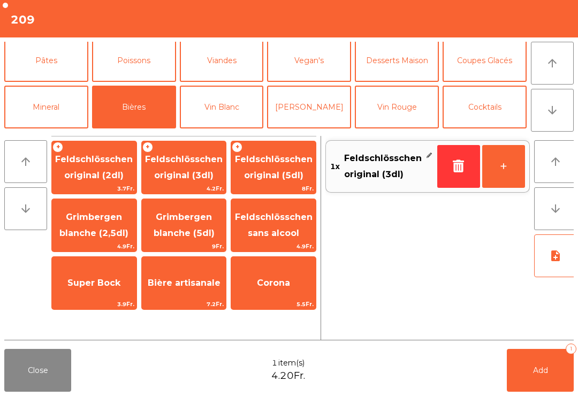
click at [527, 369] on button "Add 1" at bounding box center [540, 370] width 67 height 43
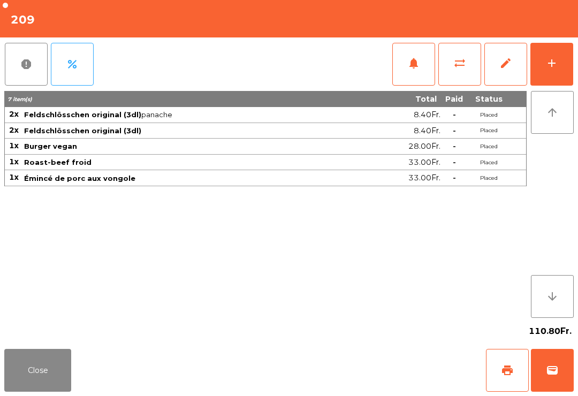
click at [44, 363] on button "Close" at bounding box center [37, 370] width 67 height 43
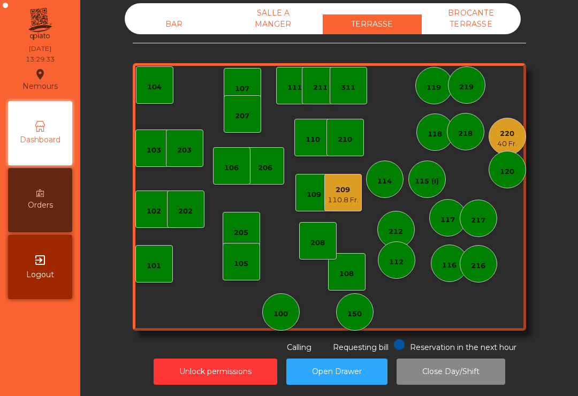
click at [179, 218] on div "202" at bounding box center [185, 209] width 37 height 37
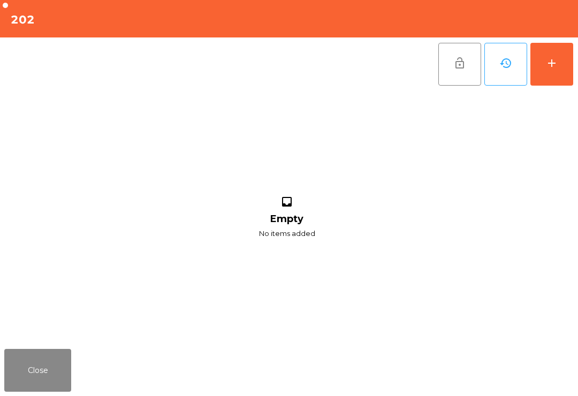
click at [554, 69] on div "add" at bounding box center [551, 63] width 13 height 13
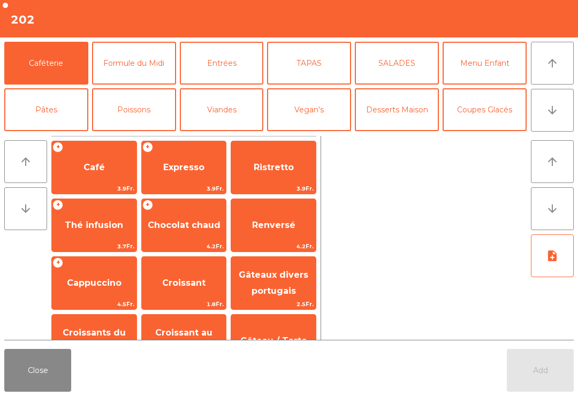
click at [236, 67] on button "Entrées" at bounding box center [222, 63] width 84 height 43
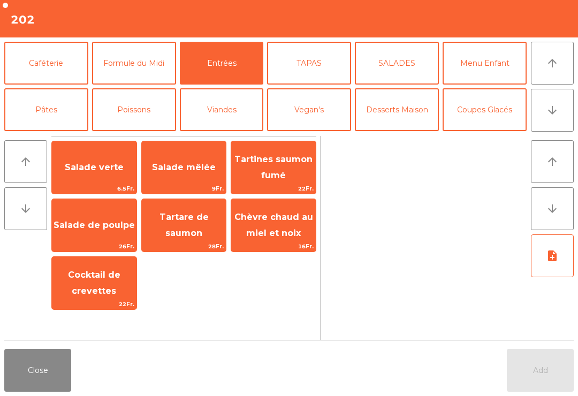
click at [308, 65] on button "TAPAS" at bounding box center [309, 63] width 84 height 43
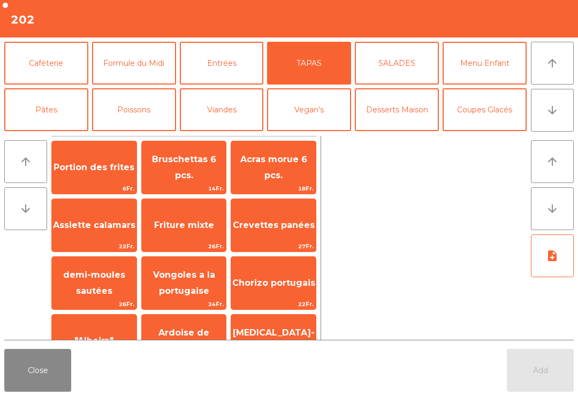
click at [172, 180] on span "Bruschettas 6 pcs." at bounding box center [184, 167] width 85 height 45
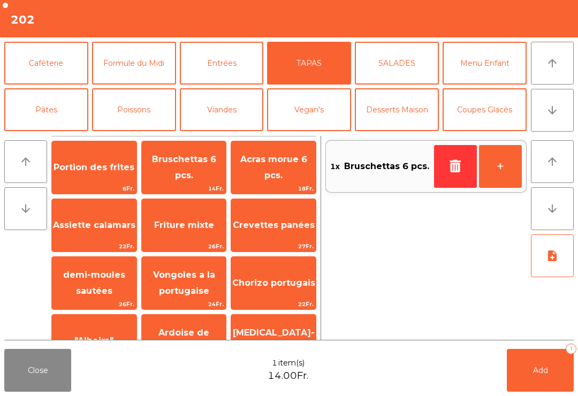
click at [403, 66] on button "SALADES" at bounding box center [397, 63] width 84 height 43
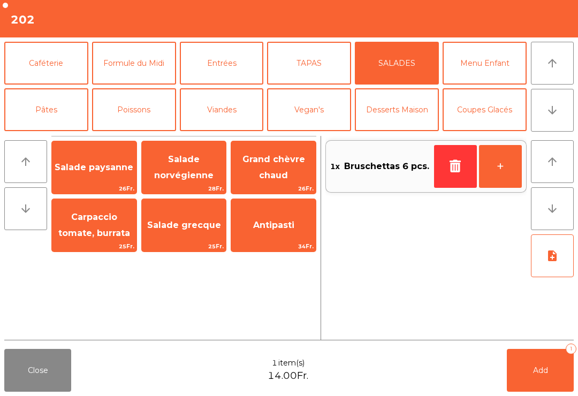
click at [100, 228] on span "Carpaccio tomate, burrata" at bounding box center [94, 225] width 72 height 26
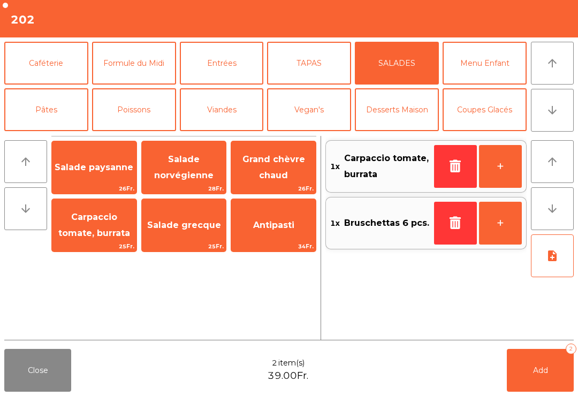
click at [554, 262] on button "note_add" at bounding box center [552, 255] width 43 height 43
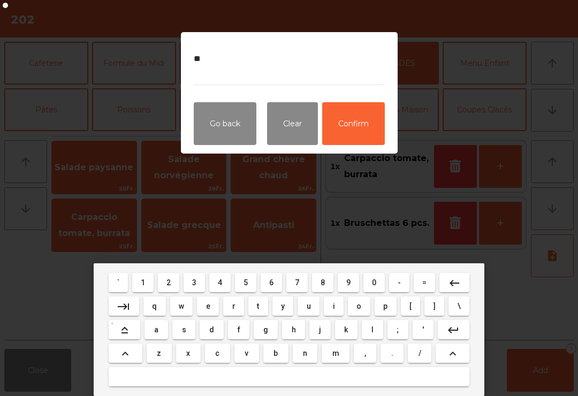
type textarea "***"
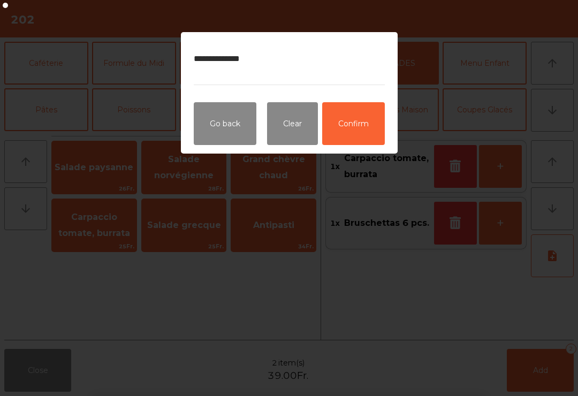
click at [348, 143] on button "Confirm" at bounding box center [353, 123] width 63 height 43
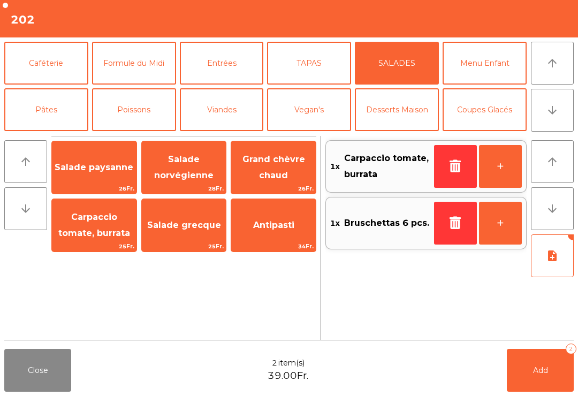
click at [553, 390] on button "Add 2" at bounding box center [540, 370] width 67 height 43
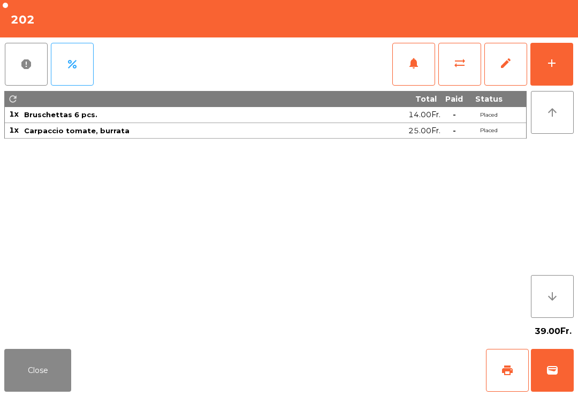
click at [550, 75] on button "add" at bounding box center [551, 64] width 43 height 43
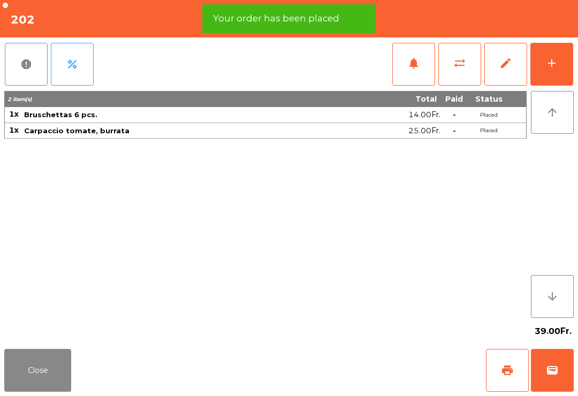
click at [547, 70] on button "add" at bounding box center [551, 64] width 43 height 43
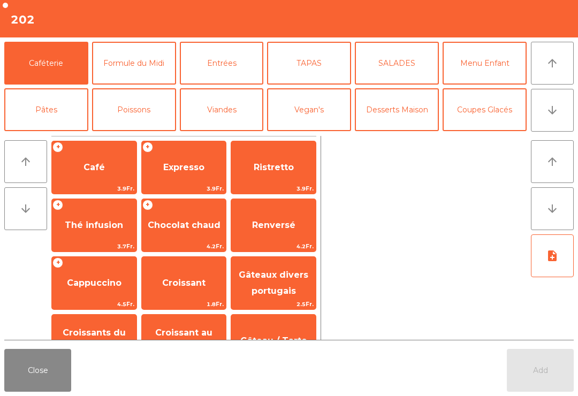
scroll to position [64, 0]
click at [42, 375] on button "Close" at bounding box center [37, 370] width 67 height 43
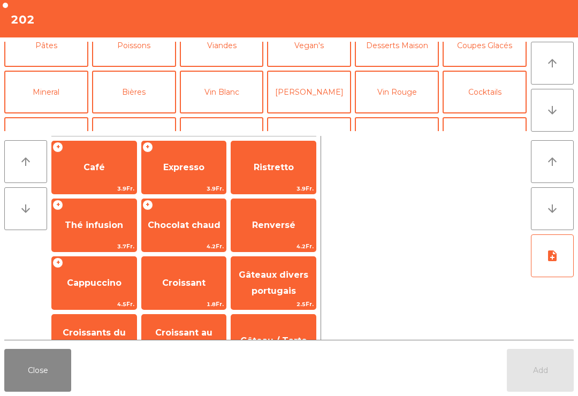
click at [20, 368] on button "Close" at bounding box center [37, 370] width 67 height 43
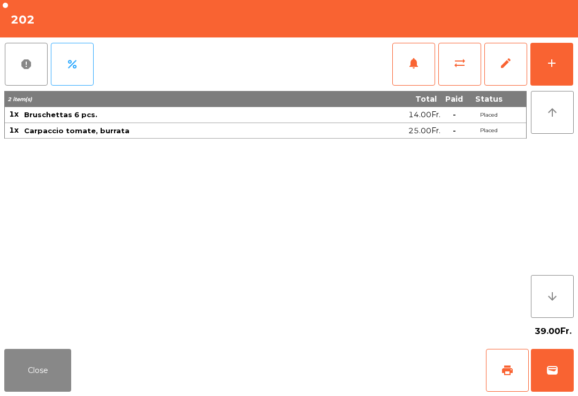
click at [557, 63] on div "add" at bounding box center [551, 63] width 13 height 13
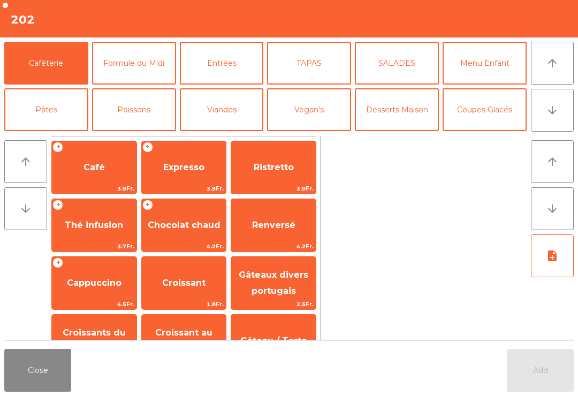
click at [64, 135] on button "Mineral" at bounding box center [46, 156] width 84 height 43
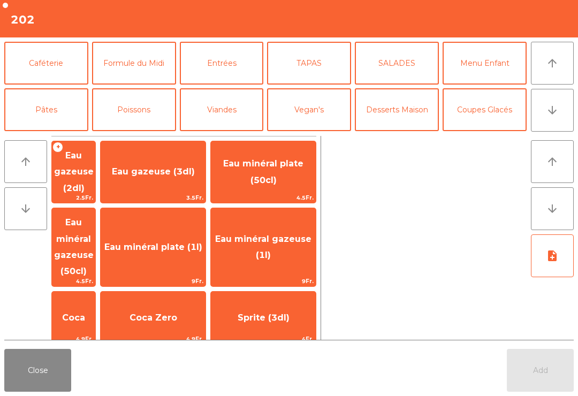
scroll to position [240, 0]
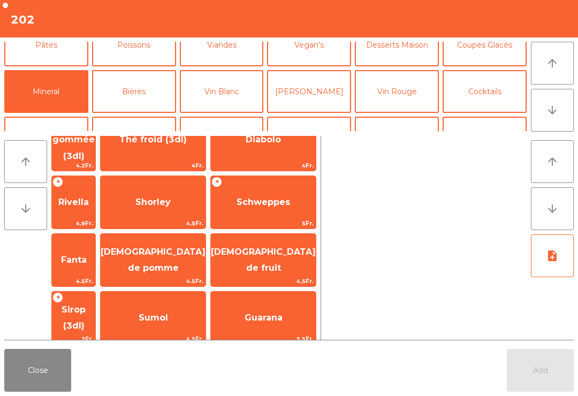
click at [206, 188] on span "Shorley" at bounding box center [153, 202] width 105 height 29
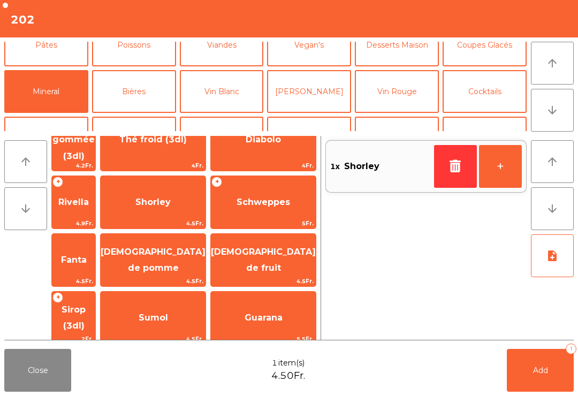
click at [204, 188] on span "Shorley" at bounding box center [153, 202] width 105 height 29
click at [545, 343] on div "arrow_upward arrow_downward + Eau gazeuse (2dl) 2.5Fr. Eau gazeuse (3dl) 3.5Fr.…" at bounding box center [289, 238] width 578 height 213
click at [530, 368] on button "Add 2" at bounding box center [540, 370] width 67 height 43
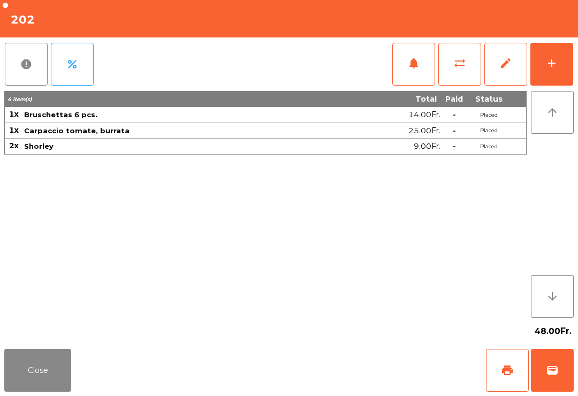
click at [13, 355] on button "Close" at bounding box center [37, 370] width 67 height 43
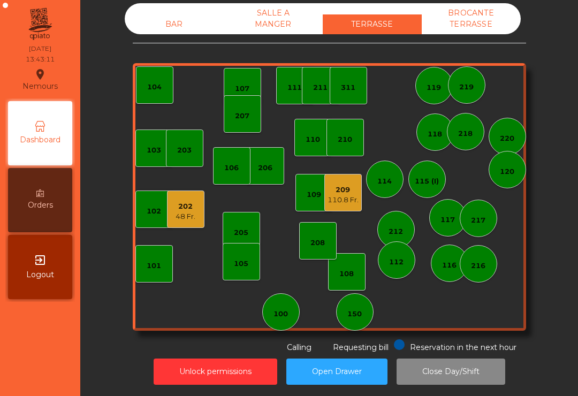
click at [343, 198] on div "110.8 Fr." at bounding box center [343, 200] width 31 height 11
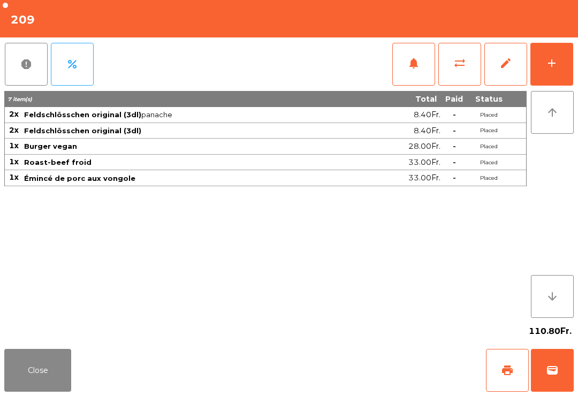
click at [558, 77] on button "add" at bounding box center [551, 64] width 43 height 43
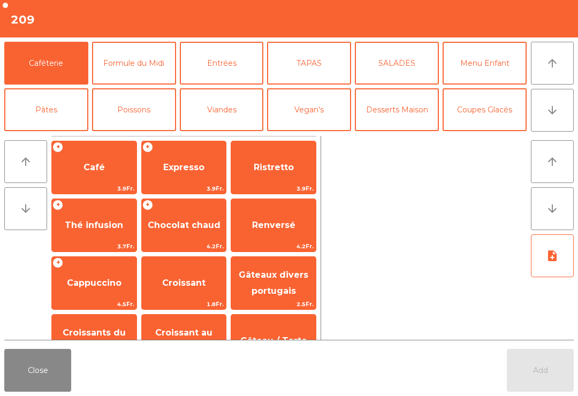
click at [421, 112] on button "Desserts Maison" at bounding box center [397, 109] width 84 height 43
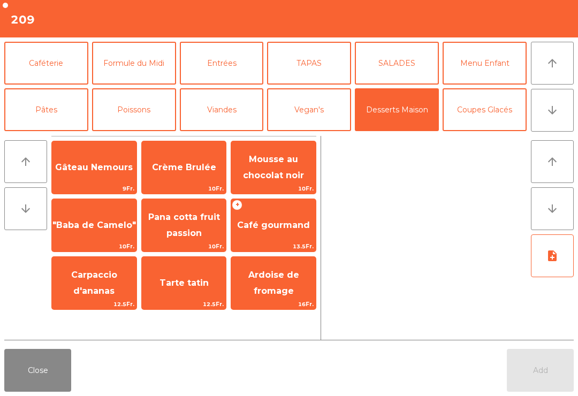
scroll to position [0, 0]
click at [112, 245] on span "10Fr." at bounding box center [94, 246] width 85 height 10
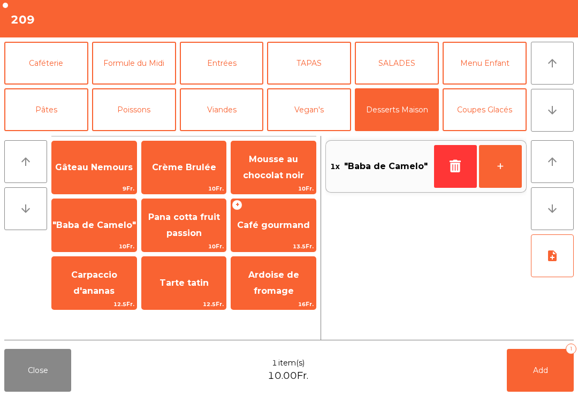
click at [111, 245] on span "10Fr." at bounding box center [94, 246] width 85 height 10
click at [62, 63] on button "Caféterie" at bounding box center [46, 63] width 84 height 43
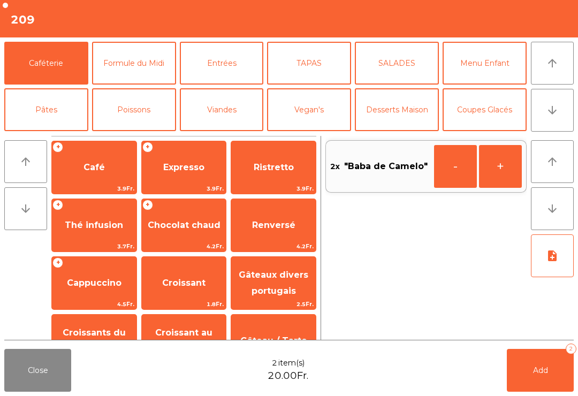
click at [103, 175] on span "Café" at bounding box center [94, 167] width 85 height 29
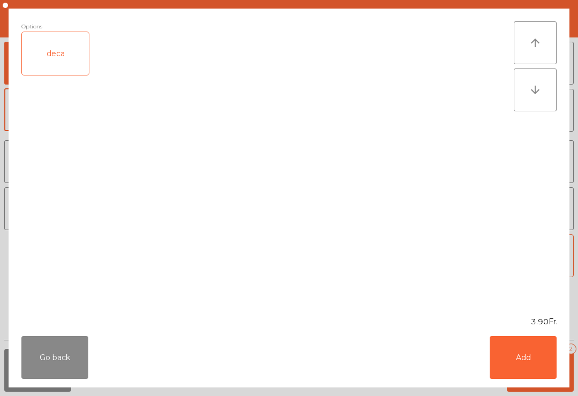
click at [526, 360] on button "Add" at bounding box center [523, 357] width 67 height 43
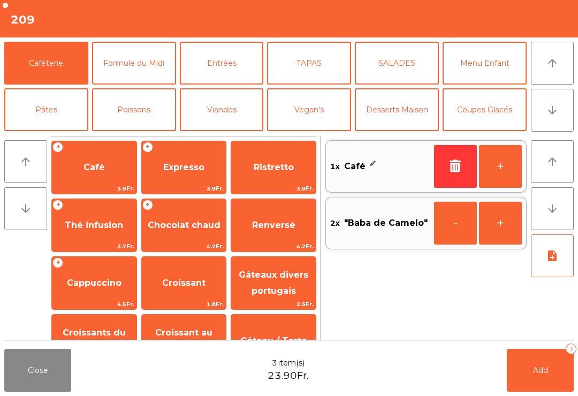
click at [220, 182] on div "+ Expresso 3.9Fr." at bounding box center [184, 168] width 86 height 54
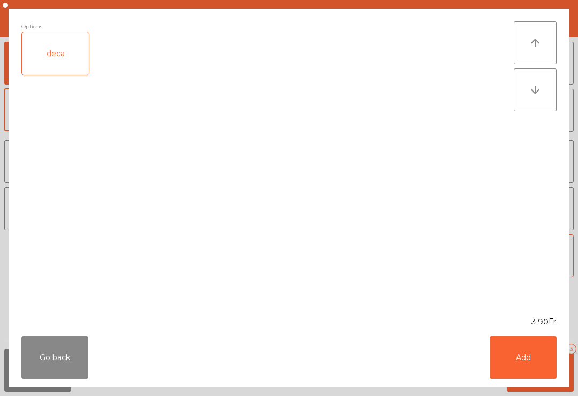
click at [546, 367] on button "Add" at bounding box center [523, 357] width 67 height 43
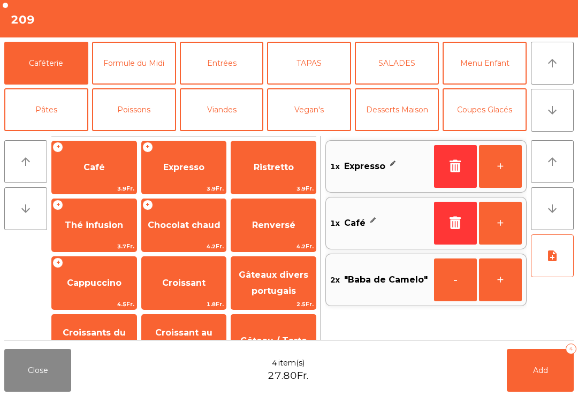
click at [545, 367] on span "Add" at bounding box center [540, 371] width 15 height 10
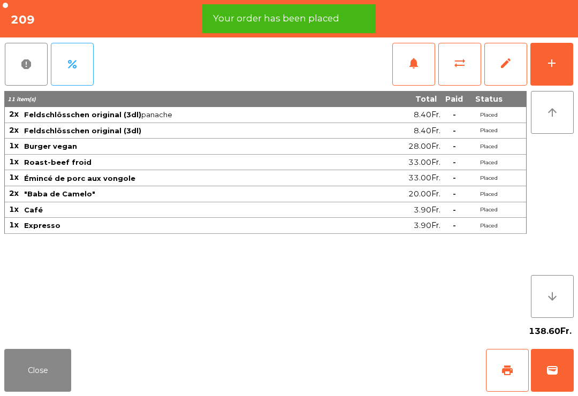
click at [16, 386] on button "Close" at bounding box center [37, 370] width 67 height 43
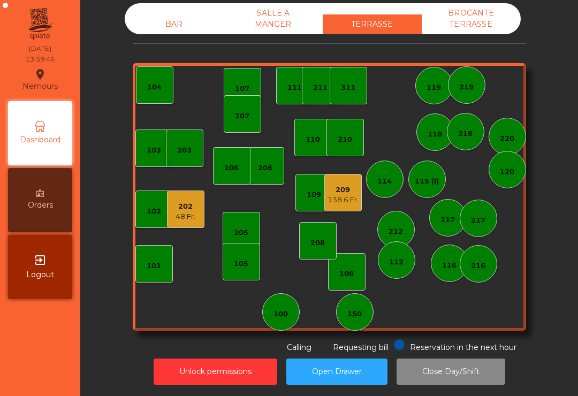
click at [185, 201] on div "202" at bounding box center [186, 206] width 20 height 11
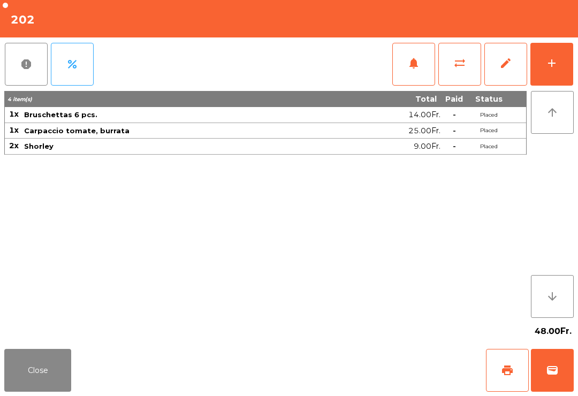
click at [507, 370] on span "print" at bounding box center [507, 370] width 13 height 13
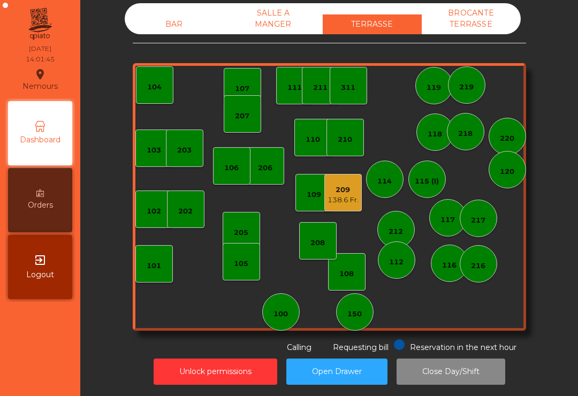
click at [338, 203] on div "209 138.6 Fr." at bounding box center [342, 192] width 37 height 37
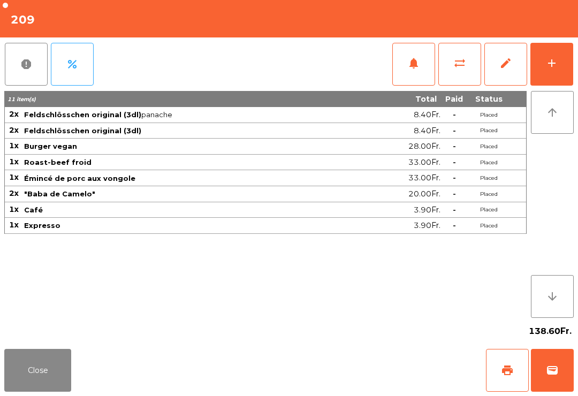
click at [480, 392] on div "Close print wallet" at bounding box center [289, 370] width 578 height 51
click at [513, 384] on button "print" at bounding box center [507, 370] width 43 height 43
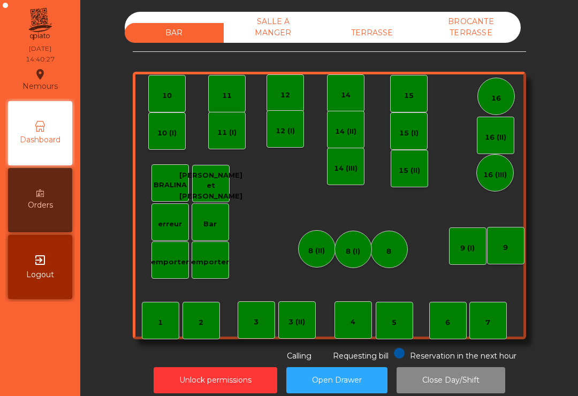
click at [301, 100] on div "12" at bounding box center [285, 92] width 37 height 37
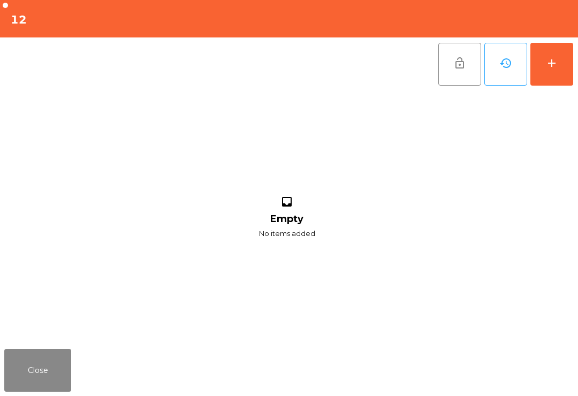
click at [558, 68] on div "add" at bounding box center [551, 63] width 13 height 13
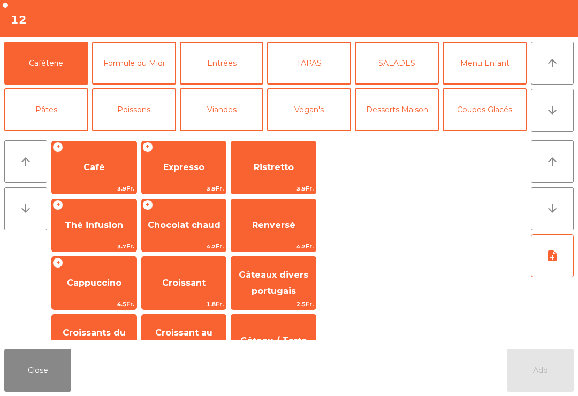
click at [560, 115] on button "arrow_downward" at bounding box center [552, 110] width 43 height 43
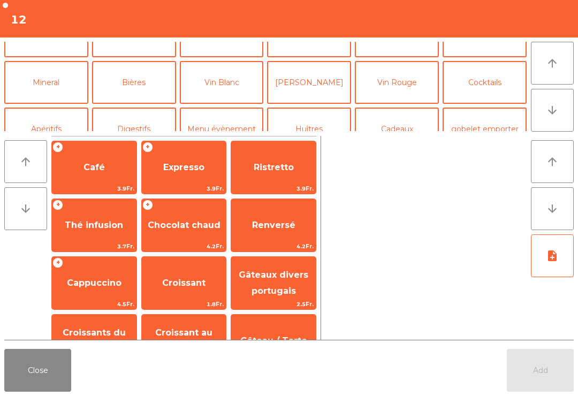
scroll to position [93, 0]
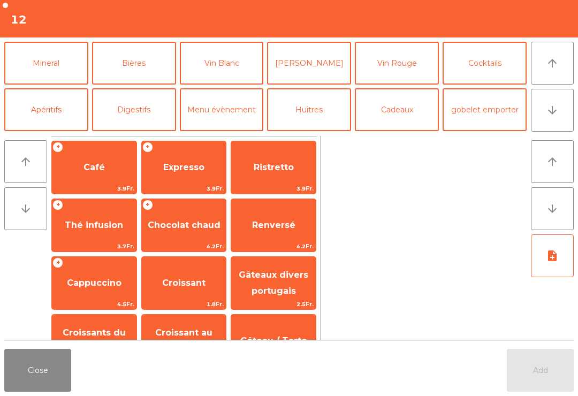
click at [542, 72] on button "arrow_upward" at bounding box center [552, 63] width 43 height 43
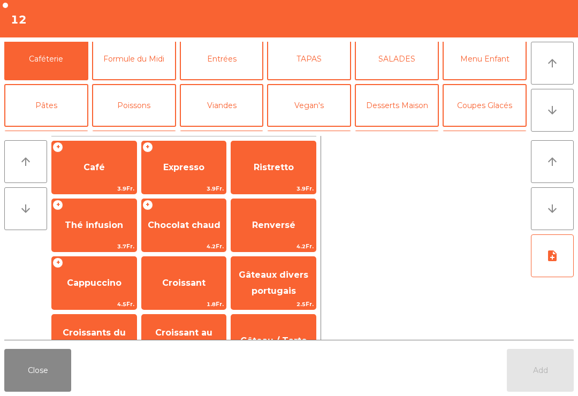
scroll to position [0, 0]
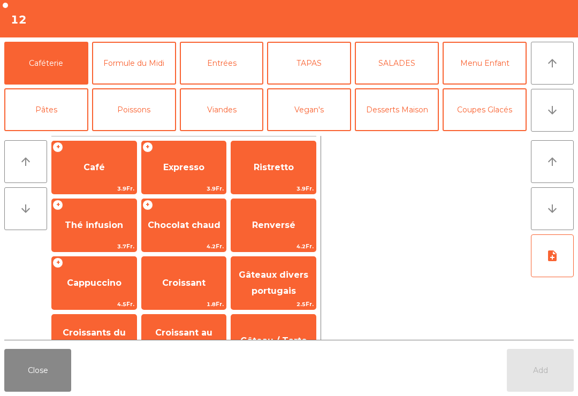
click at [57, 73] on button "Caféterie" at bounding box center [46, 63] width 84 height 43
click at [97, 174] on span "Café" at bounding box center [94, 167] width 85 height 29
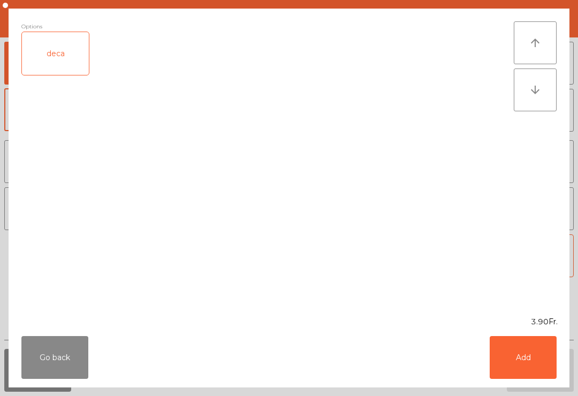
click at [499, 372] on button "Add" at bounding box center [523, 357] width 67 height 43
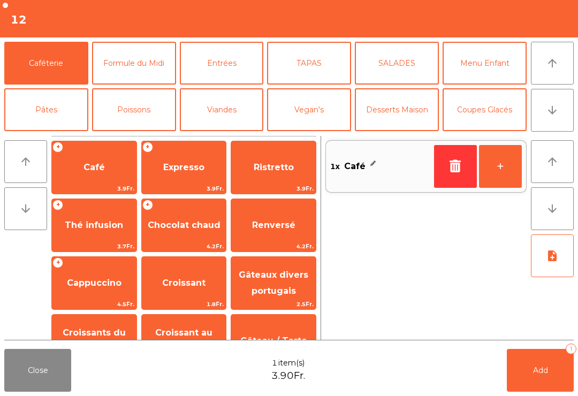
click at [535, 366] on span "Add" at bounding box center [540, 371] width 15 height 10
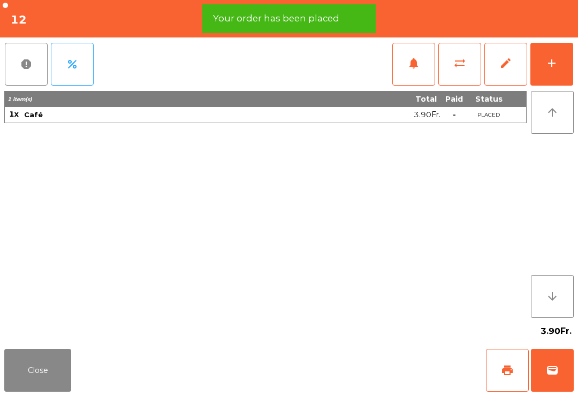
click at [548, 75] on button "add" at bounding box center [551, 64] width 43 height 43
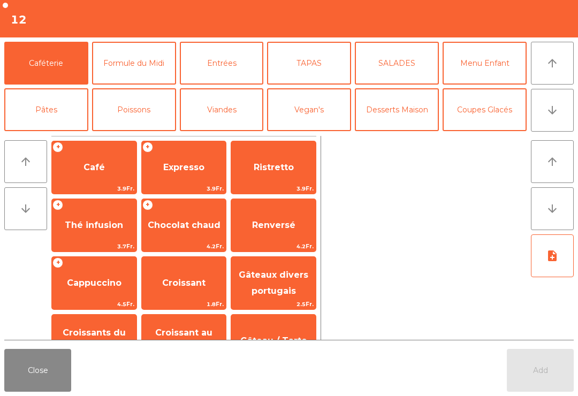
click at [20, 390] on button "Close" at bounding box center [37, 370] width 67 height 43
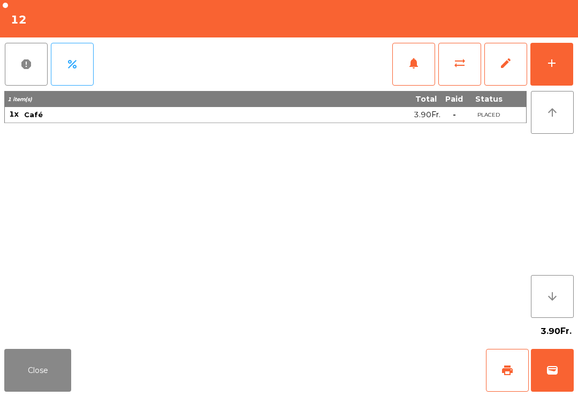
click at [548, 391] on button "wallet" at bounding box center [552, 370] width 43 height 43
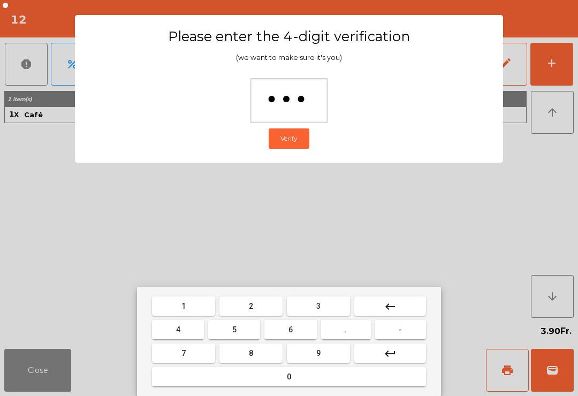
type input "****"
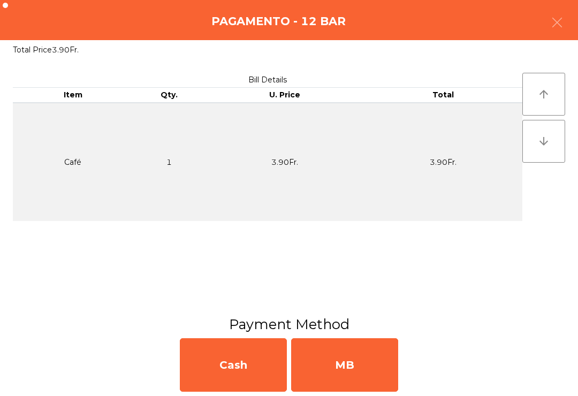
click at [355, 355] on div "MB" at bounding box center [344, 365] width 107 height 54
click at [337, 385] on div "No" at bounding box center [344, 365] width 107 height 54
click at [339, 369] on div "No" at bounding box center [344, 365] width 107 height 54
click at [349, 378] on div "No" at bounding box center [344, 365] width 107 height 54
